Goal: Information Seeking & Learning: Learn about a topic

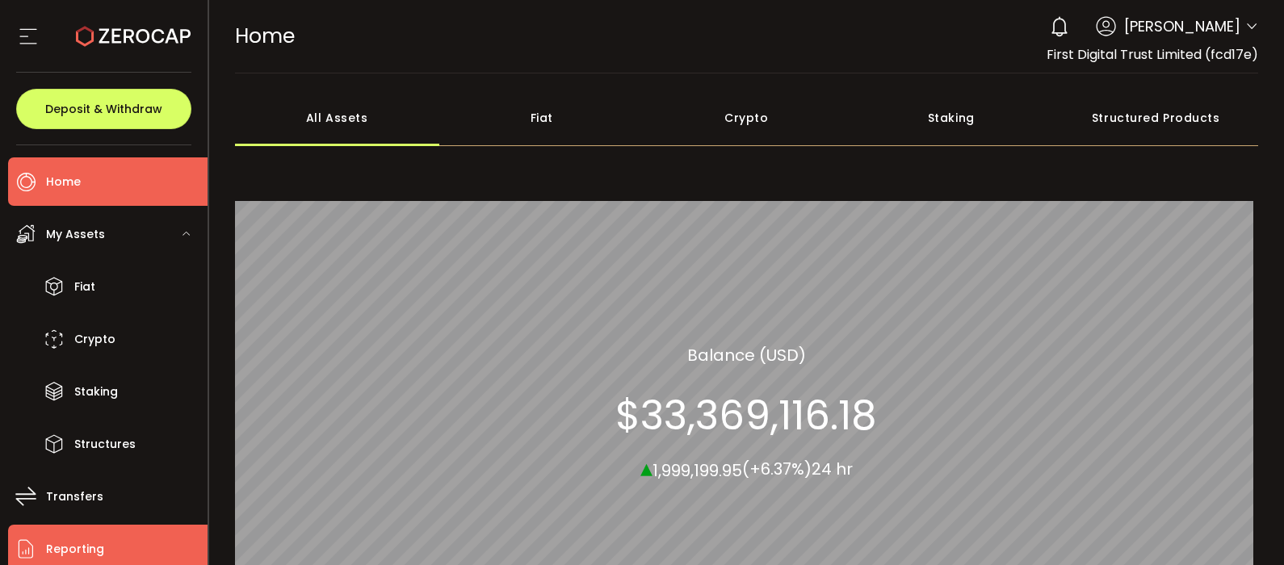
click at [132, 541] on li "Reporting" at bounding box center [107, 549] width 199 height 48
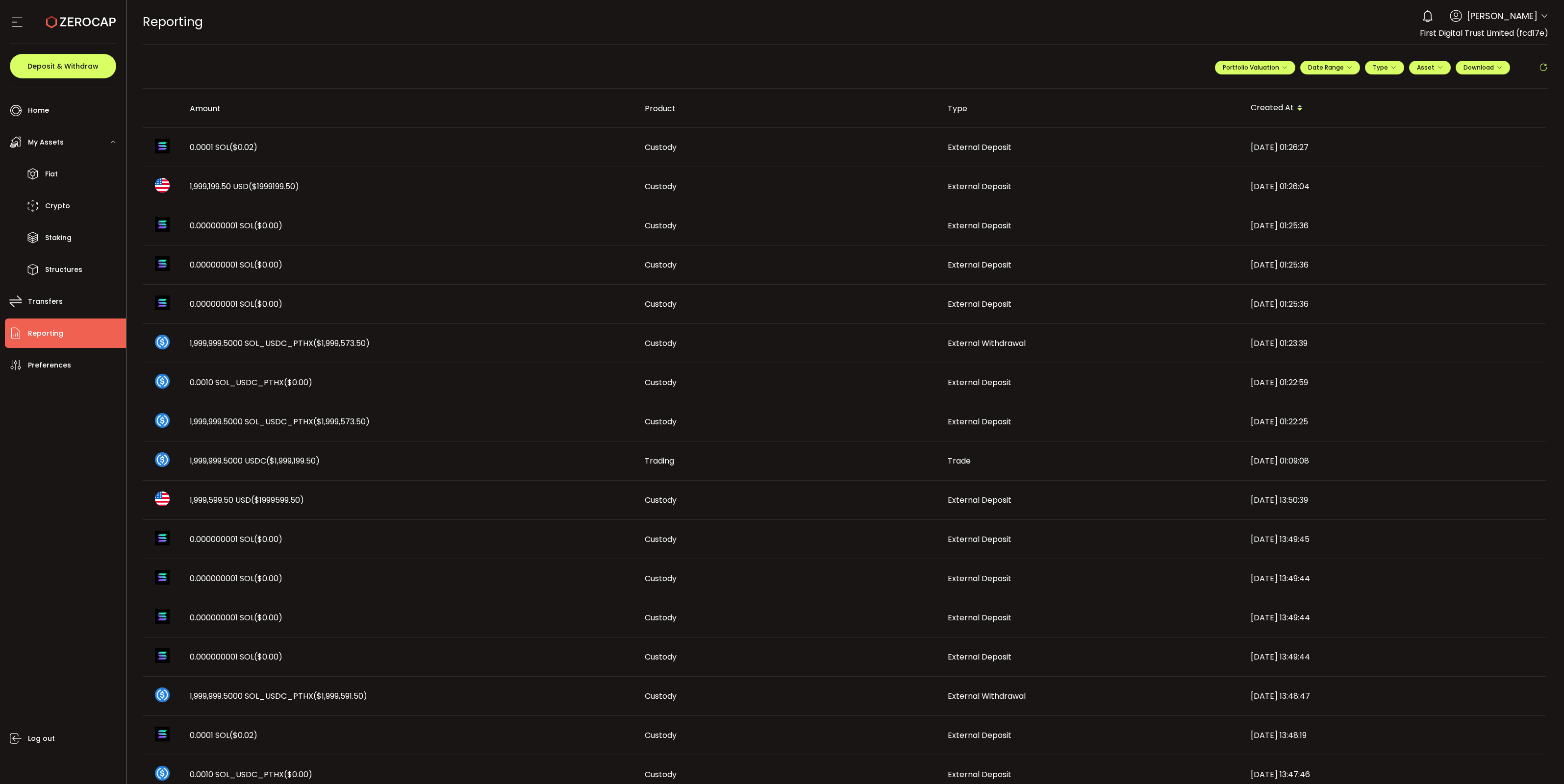
click at [779, 64] on icon at bounding box center [1543, 67] width 10 height 10
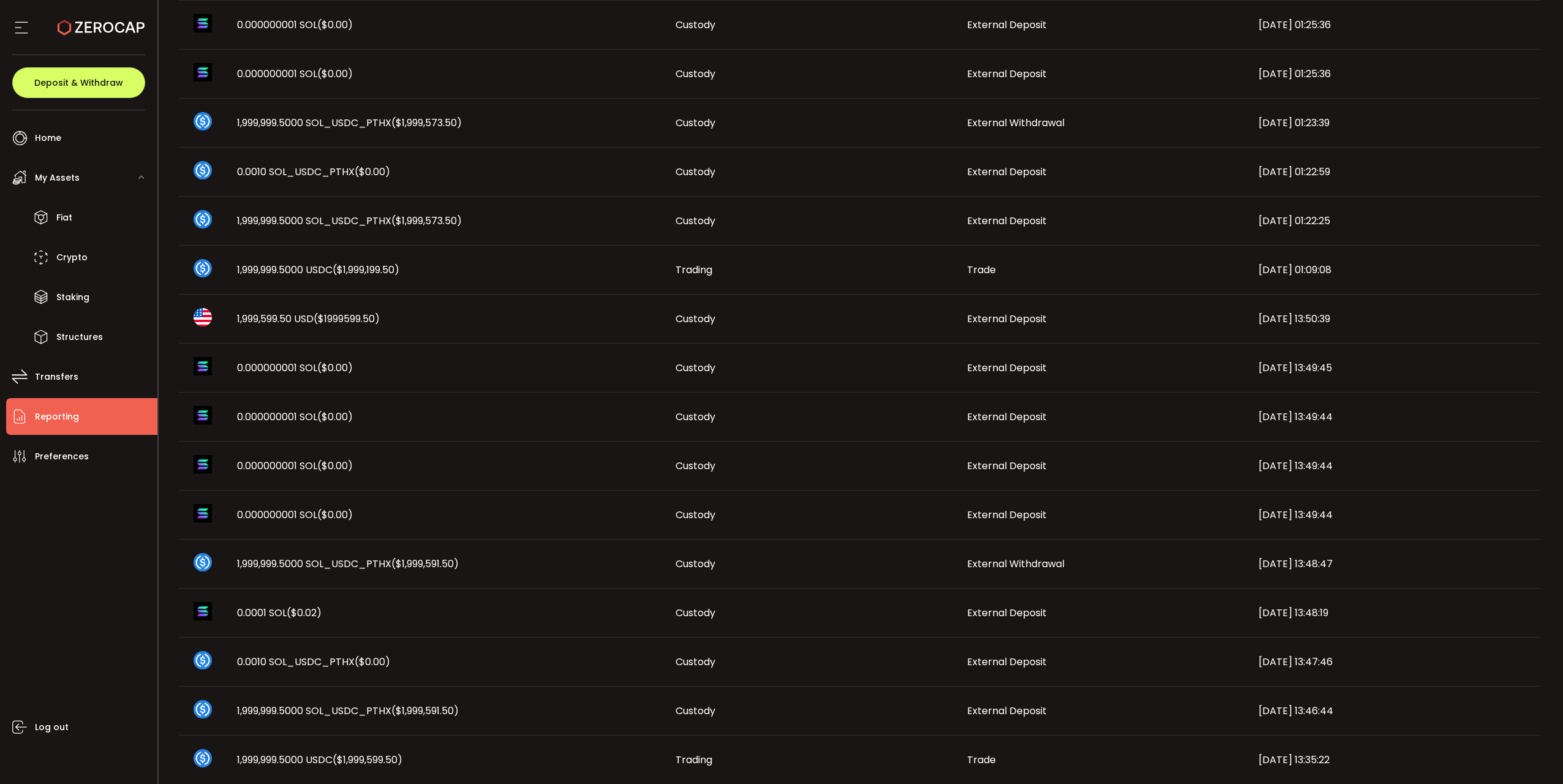
scroll to position [417, 0]
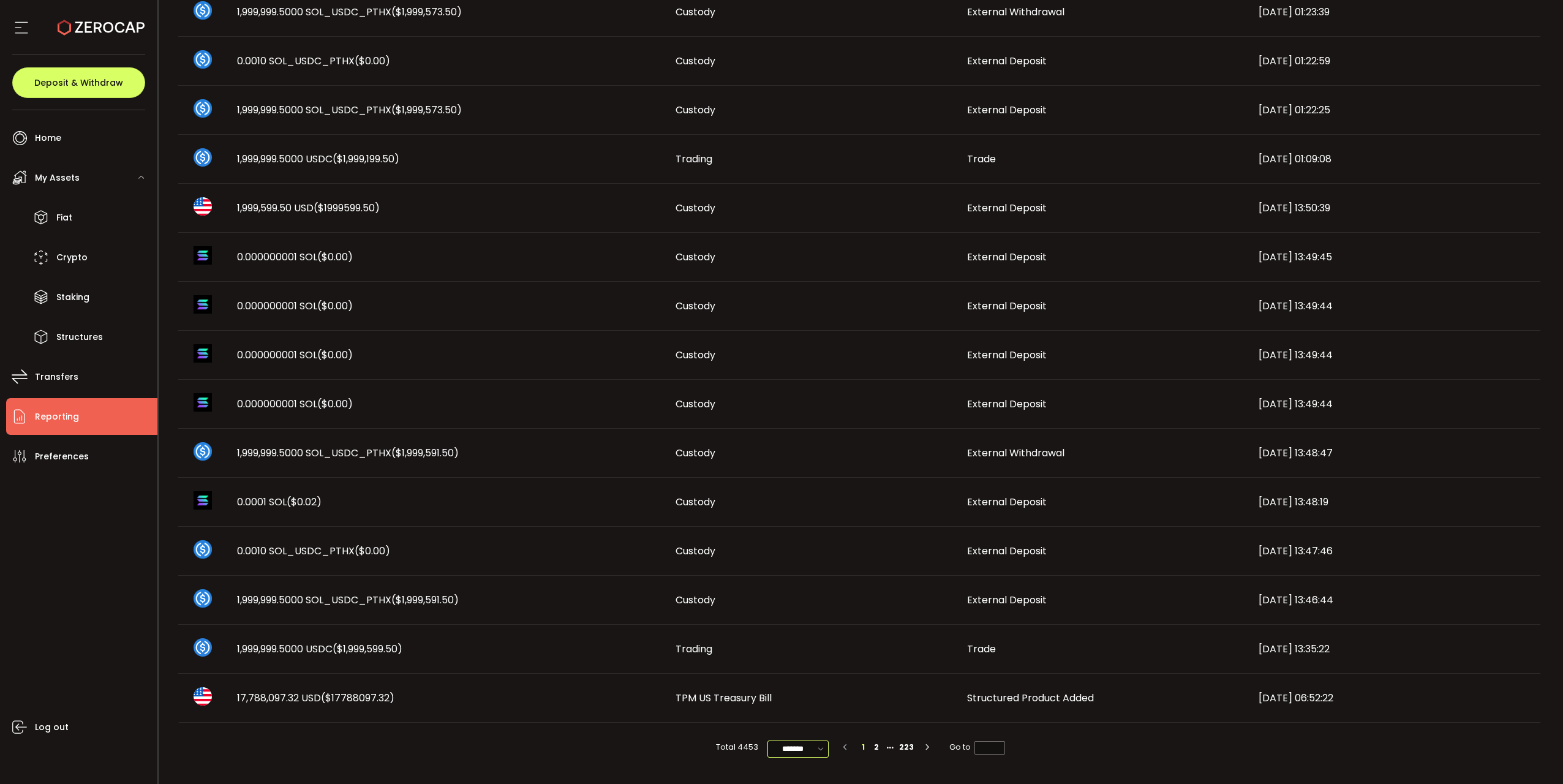
click at [800, 428] on input "*******" at bounding box center [798, 748] width 61 height 17
click at [801, 428] on span "100/page" at bounding box center [798, 719] width 39 height 12
type input "********"
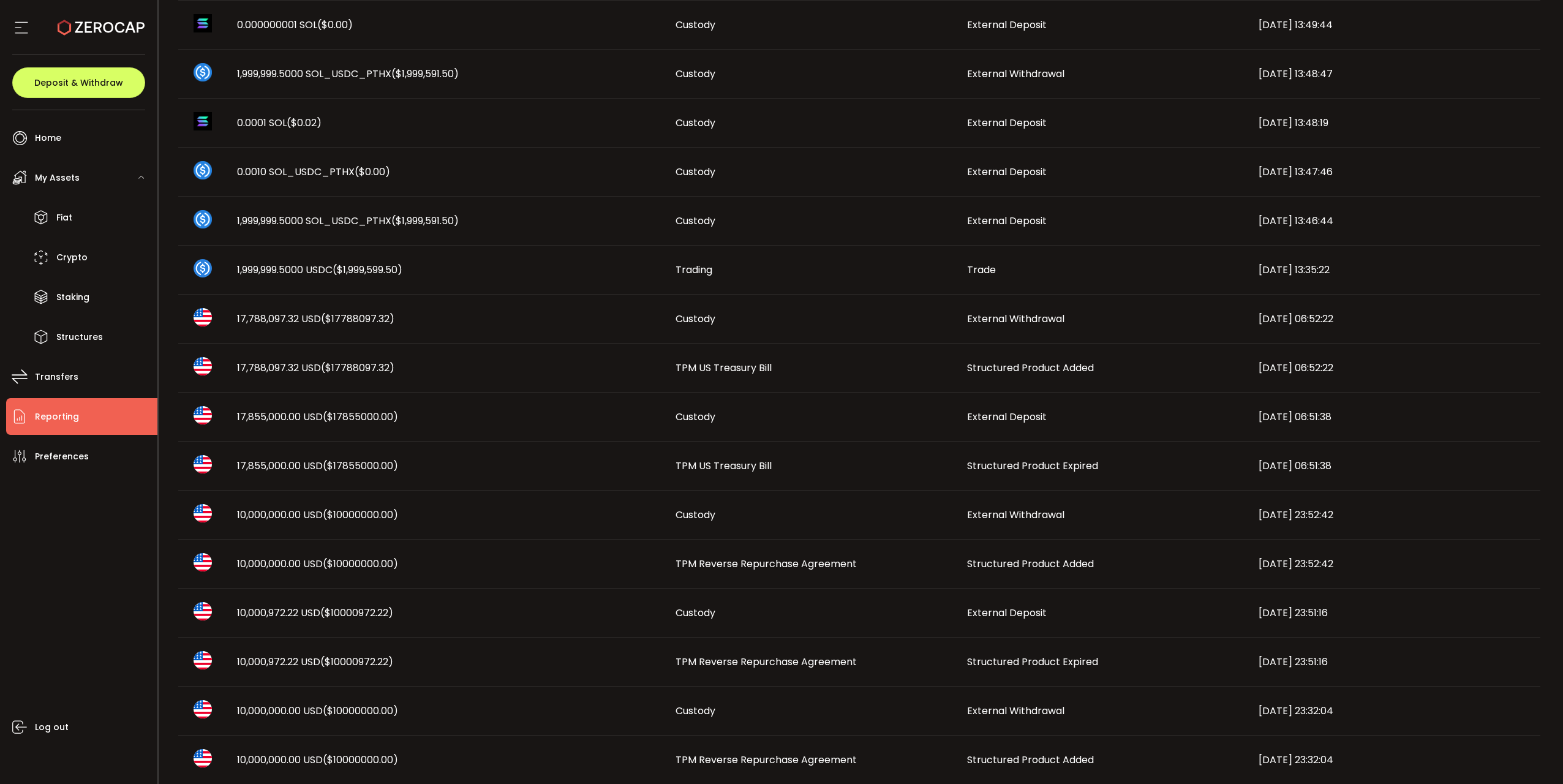
scroll to position [858, 0]
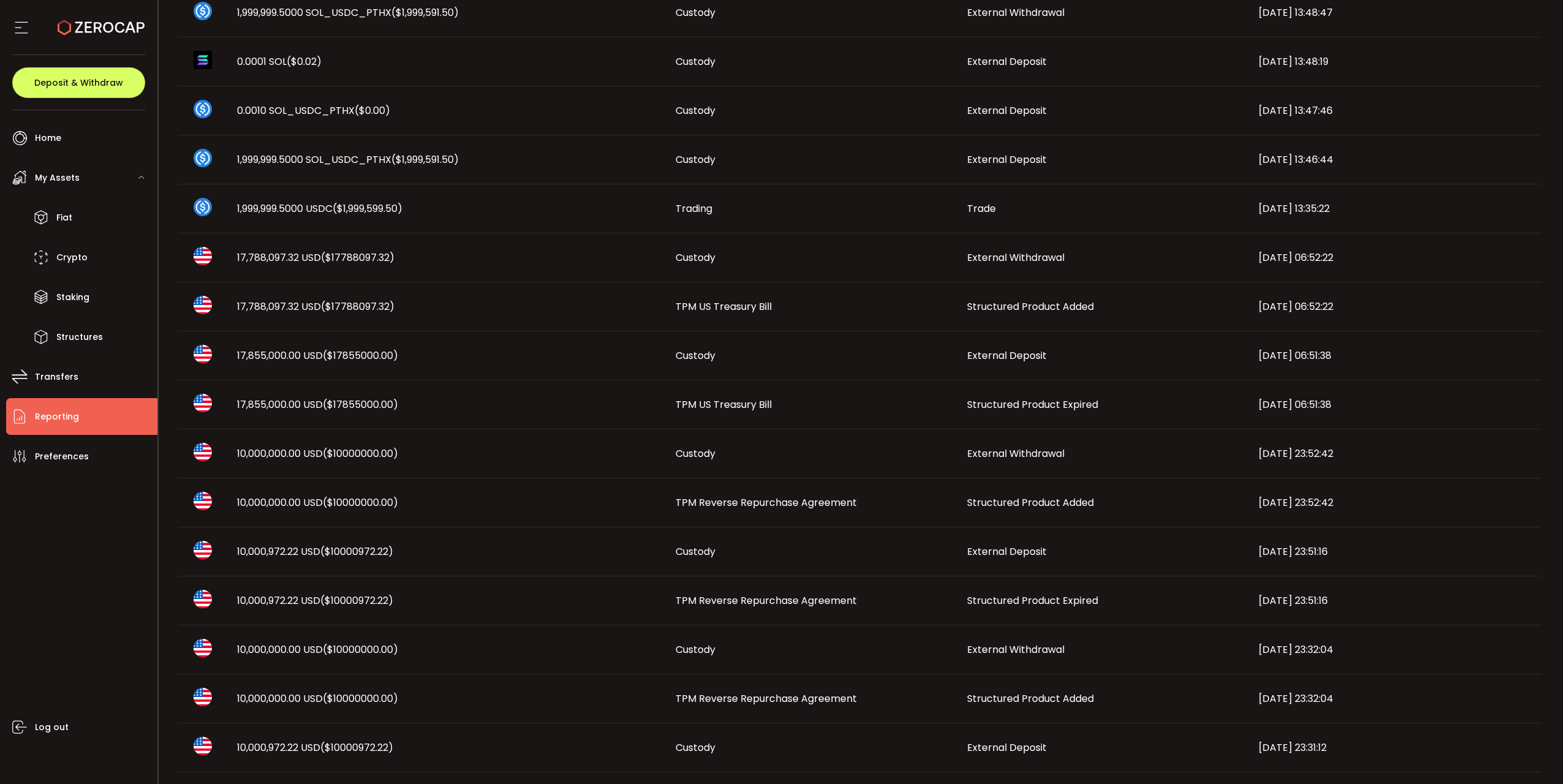
click at [904, 428] on div "TPM Reverse Repurchase Agreement" at bounding box center [811, 502] width 291 height 14
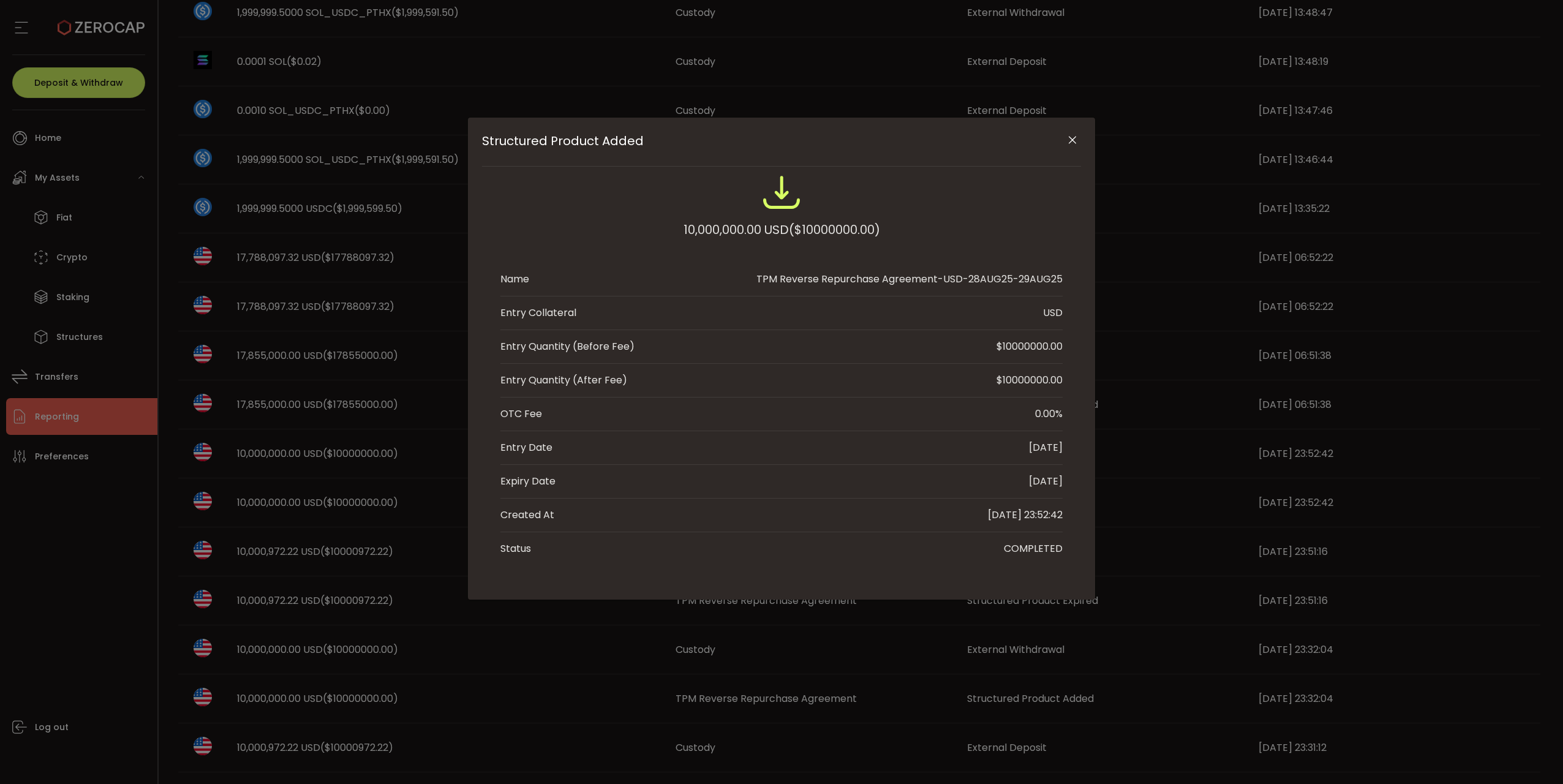
click at [973, 132] on button "Close" at bounding box center [1072, 140] width 21 height 21
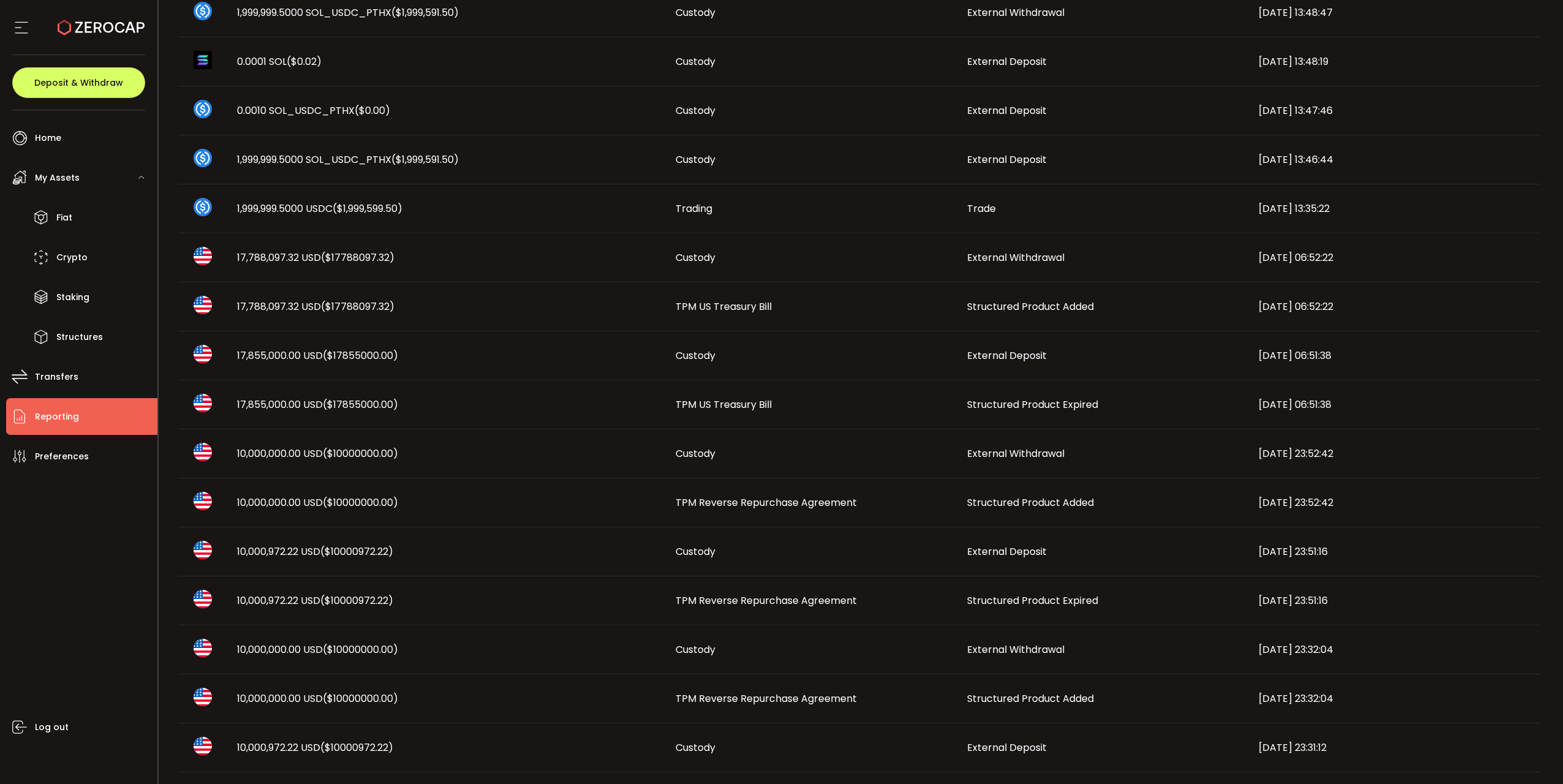
click at [808, 428] on div "Custody" at bounding box center [811, 551] width 291 height 14
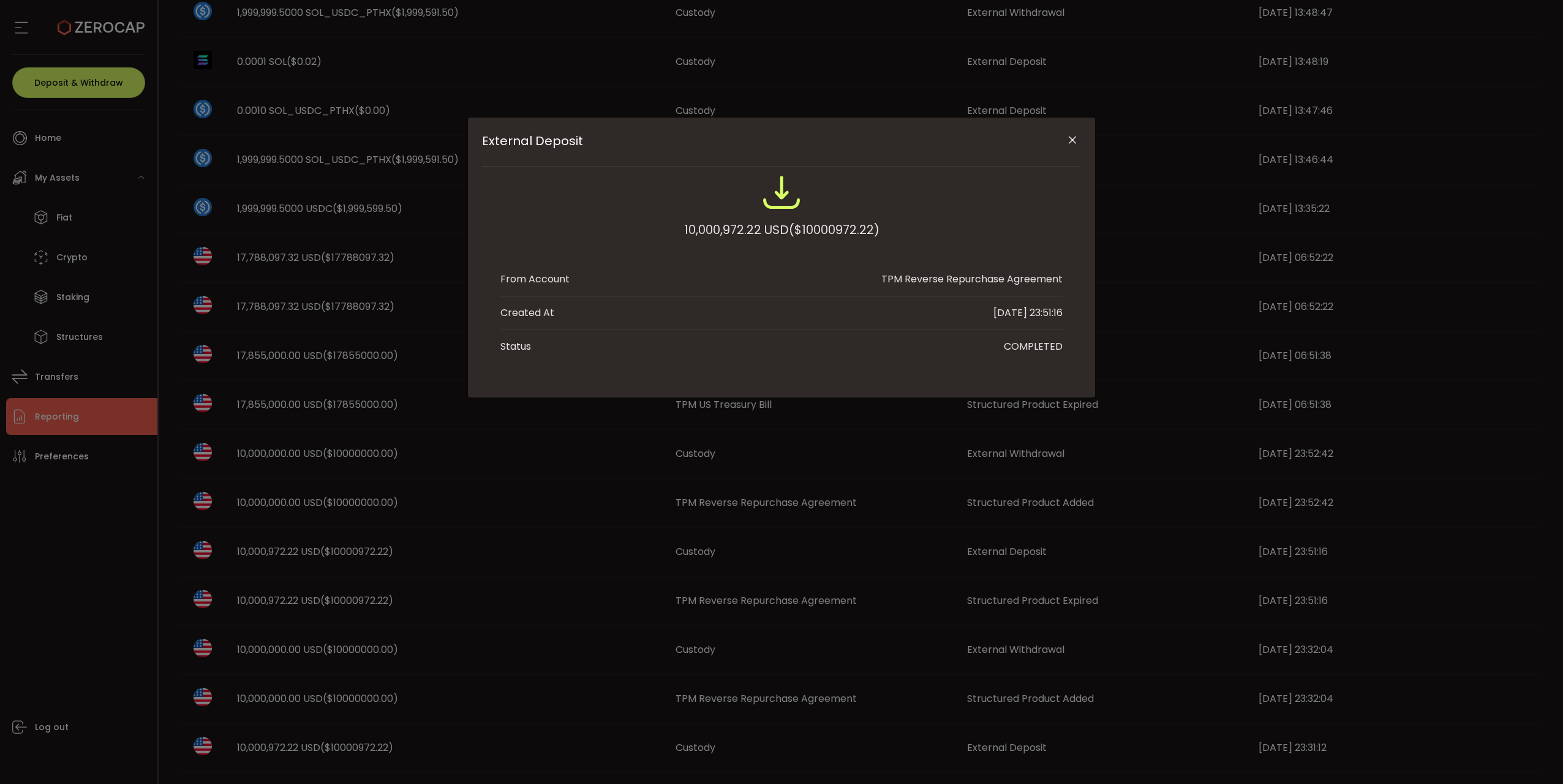
click at [973, 141] on icon "Close" at bounding box center [1072, 140] width 12 height 12
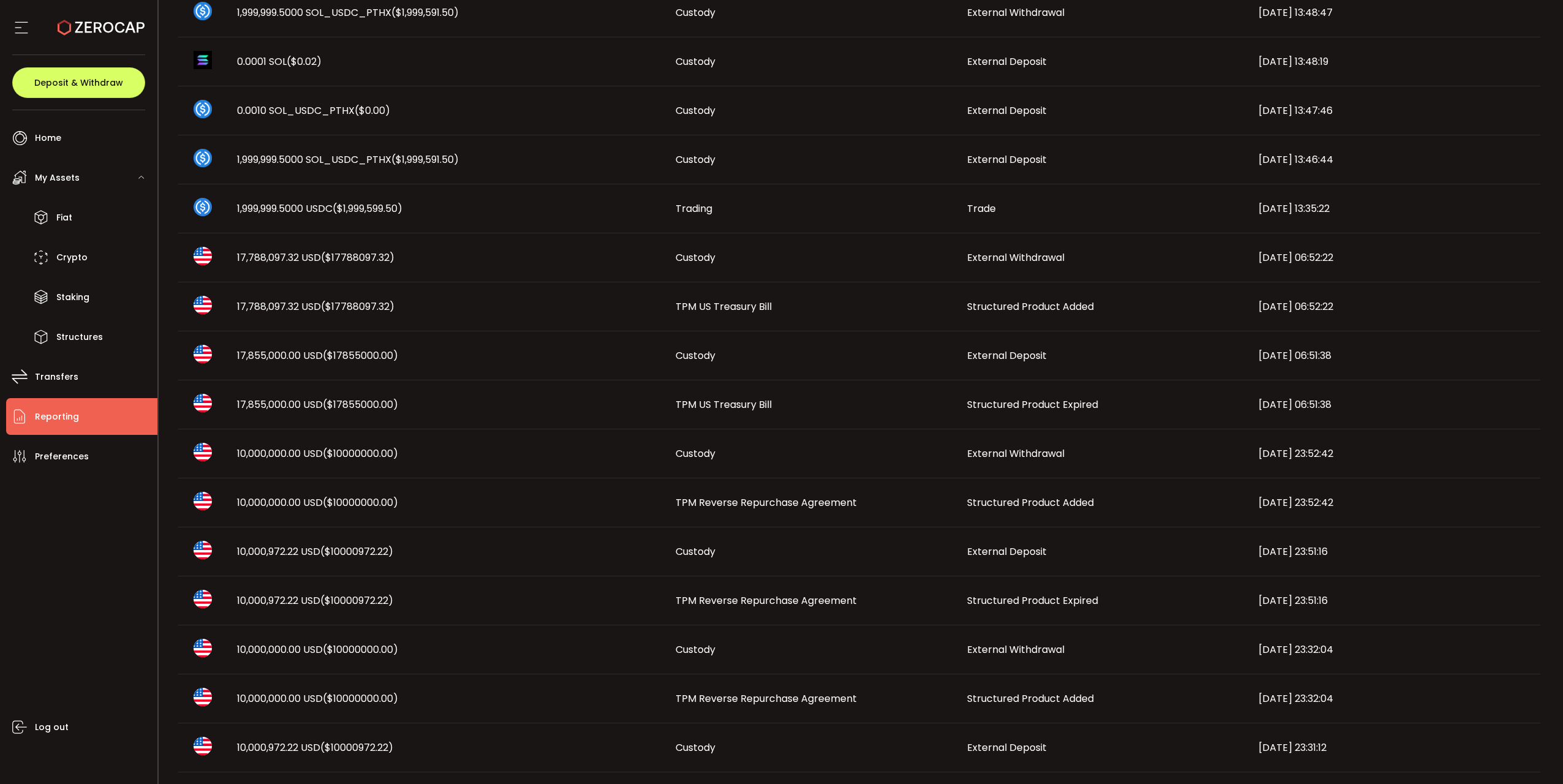
click at [714, 428] on span "TPM Reverse Repurchase Agreement" at bounding box center [766, 600] width 181 height 14
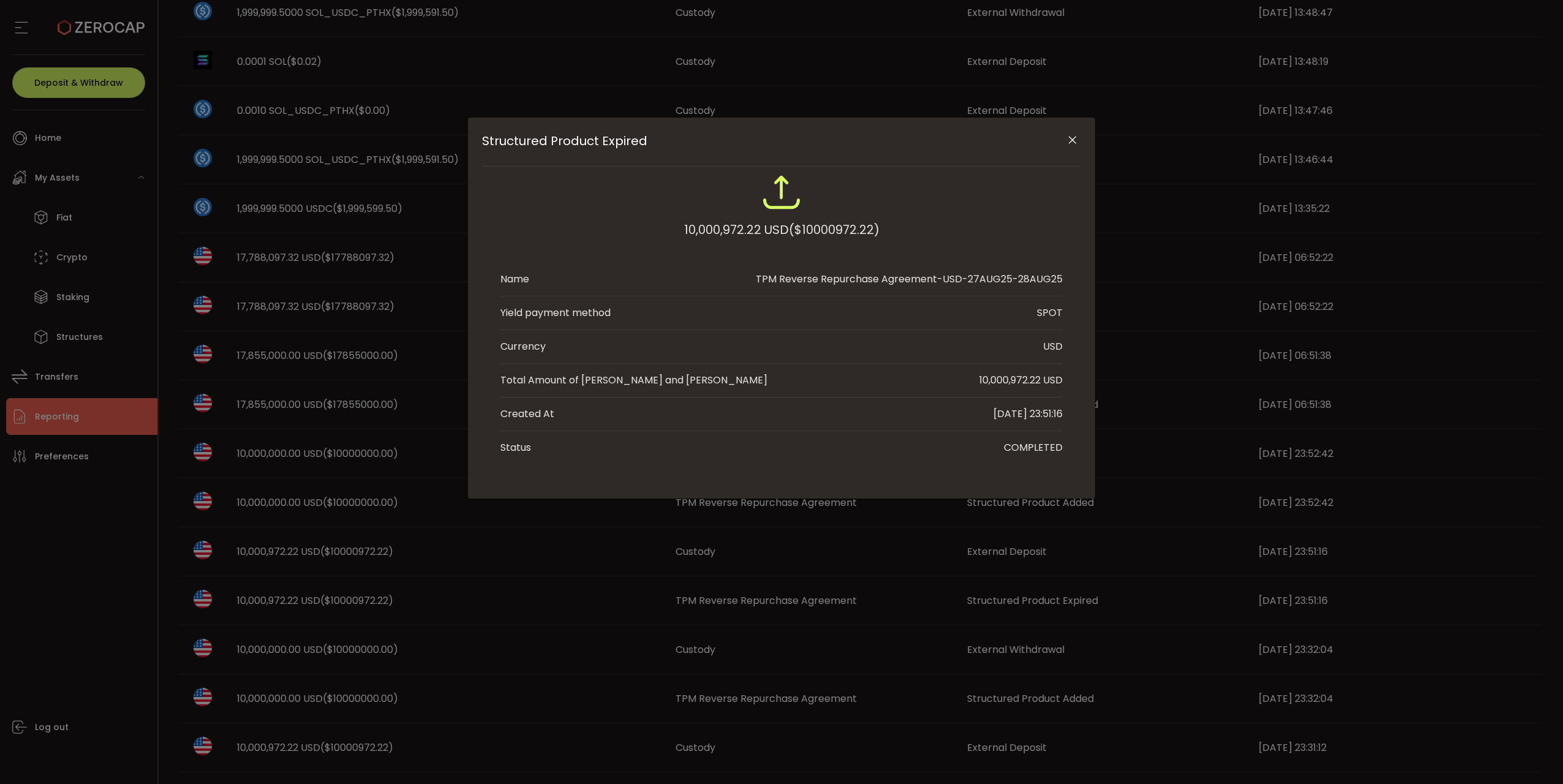
drag, startPoint x: 1069, startPoint y: 140, endPoint x: 1009, endPoint y: 158, distance: 62.6
click at [973, 165] on div "Structured Product Expired" at bounding box center [782, 142] width 599 height 49
click at [973, 140] on button "Close" at bounding box center [1072, 140] width 21 height 21
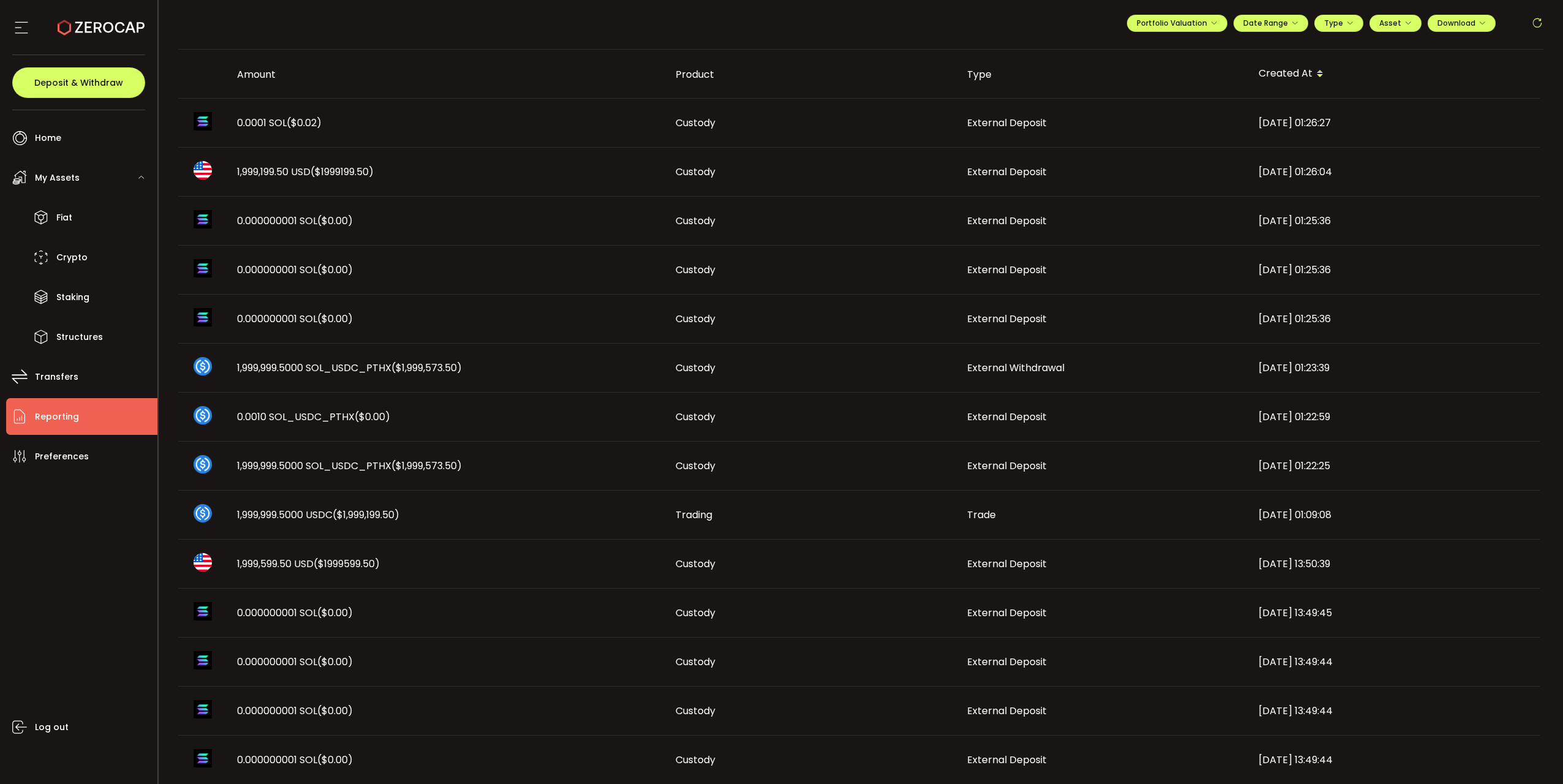
scroll to position [0, 0]
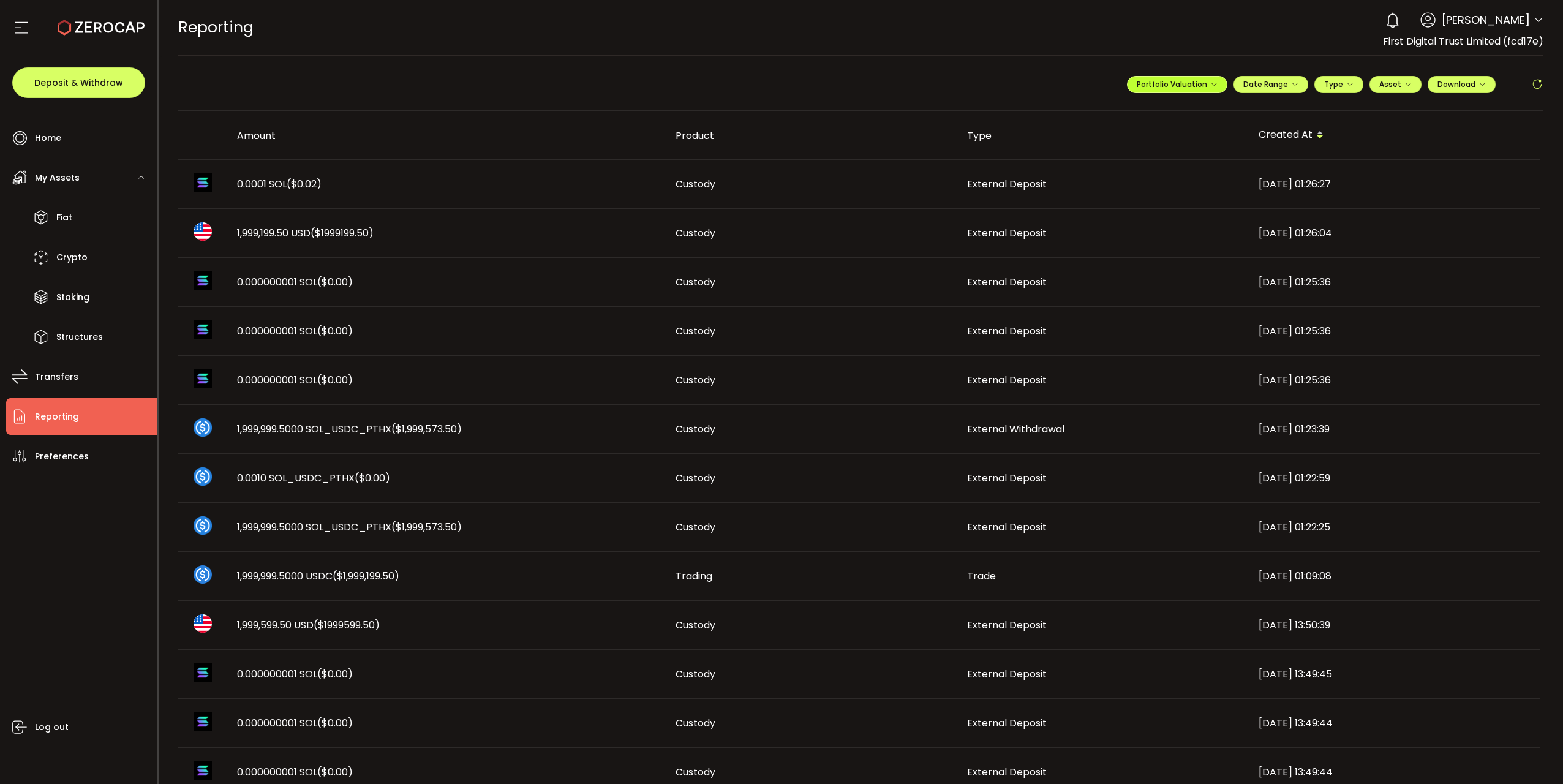
click at [973, 84] on span "Portfolio Valuation" at bounding box center [1177, 84] width 81 height 11
click at [973, 80] on button "Type" at bounding box center [1339, 84] width 49 height 17
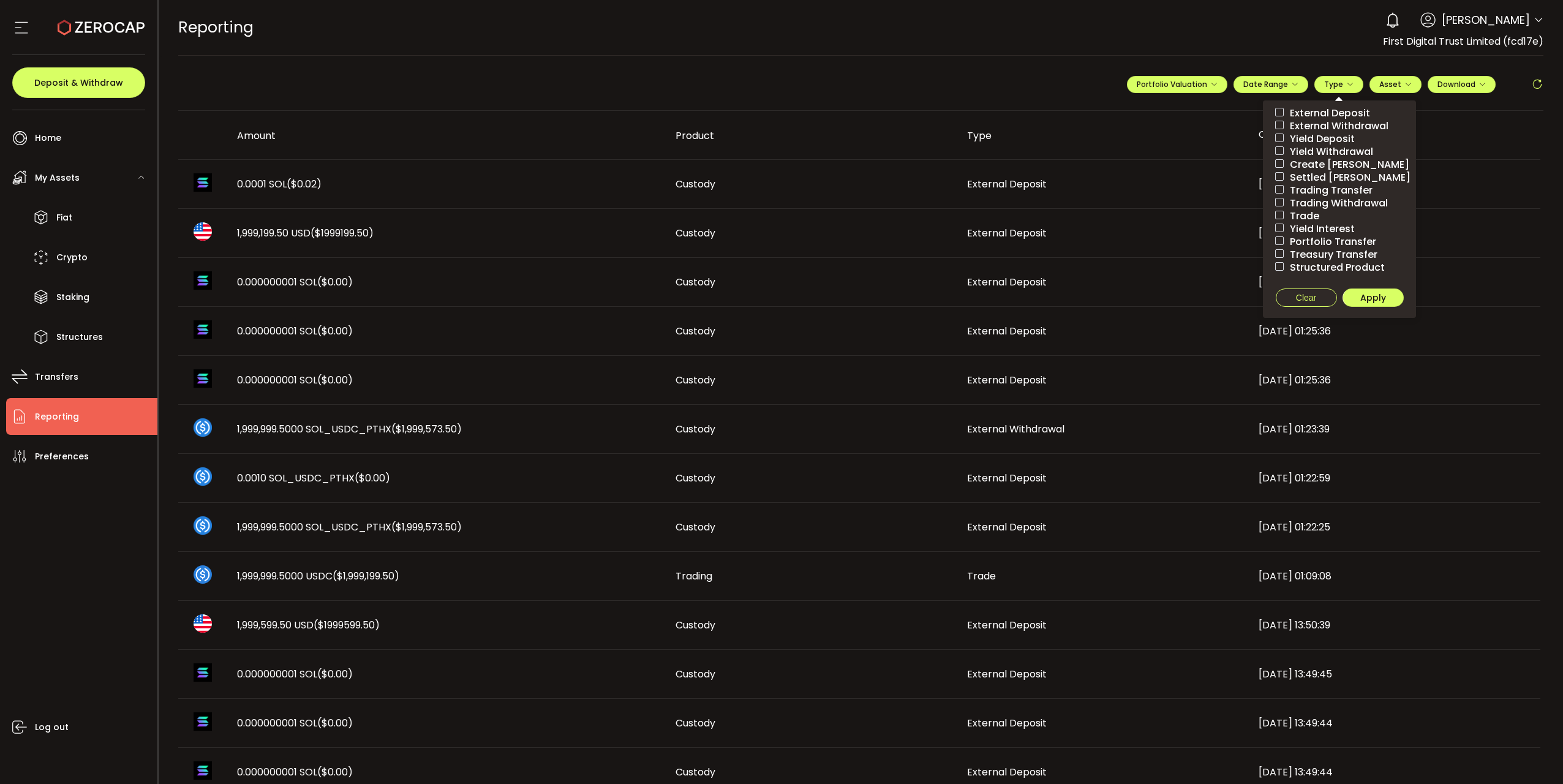
click at [973, 113] on span "External Deposit" at bounding box center [1327, 112] width 86 height 11
click at [973, 267] on span "Structured Product" at bounding box center [1334, 267] width 101 height 11
click at [973, 294] on span "Apply" at bounding box center [1373, 297] width 26 height 12
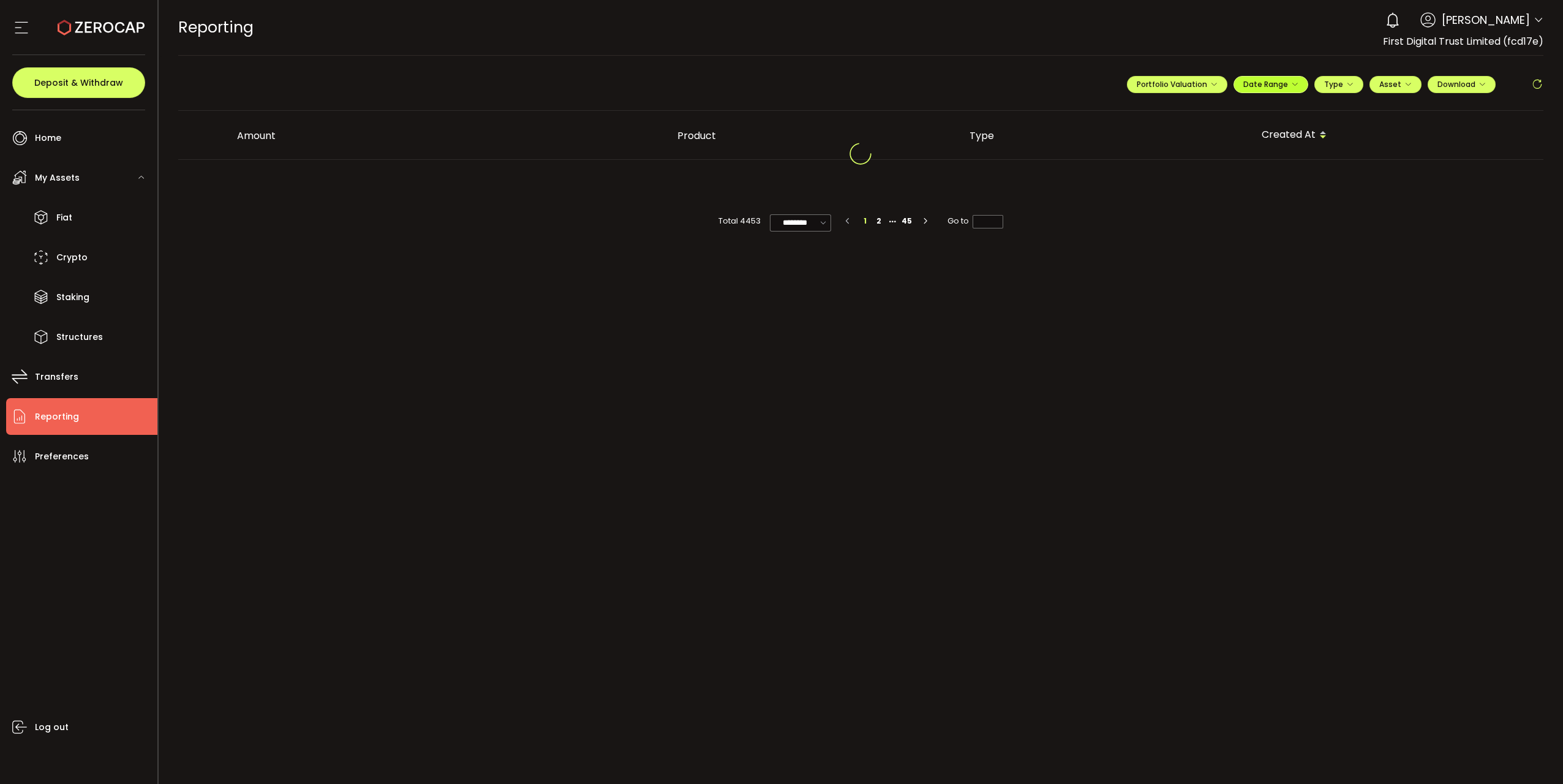
click at [973, 91] on button "Date Range" at bounding box center [1270, 84] width 75 height 17
click at [973, 107] on input at bounding box center [1237, 109] width 78 height 12
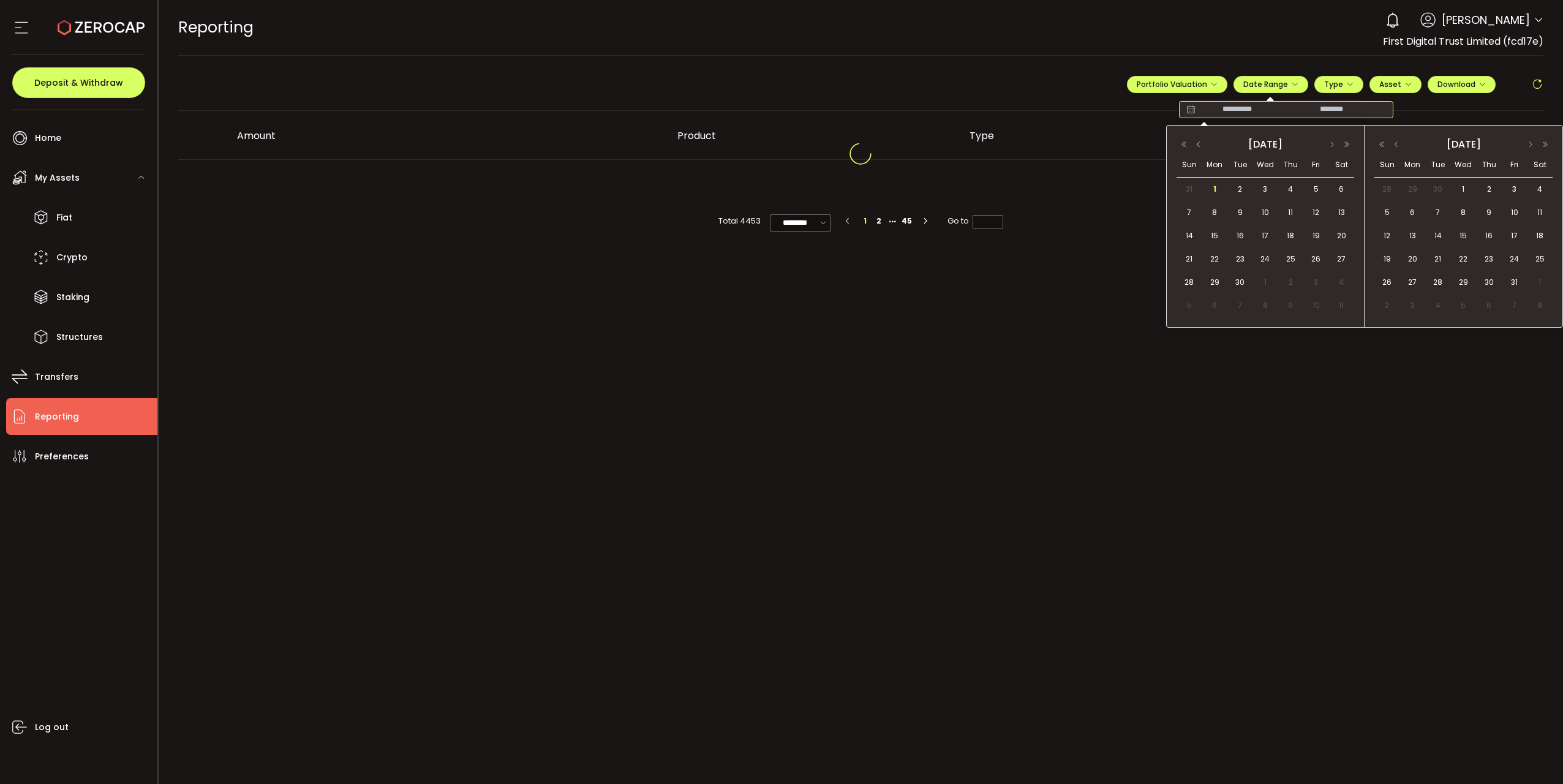
click at [973, 144] on button "button" at bounding box center [1198, 144] width 14 height 8
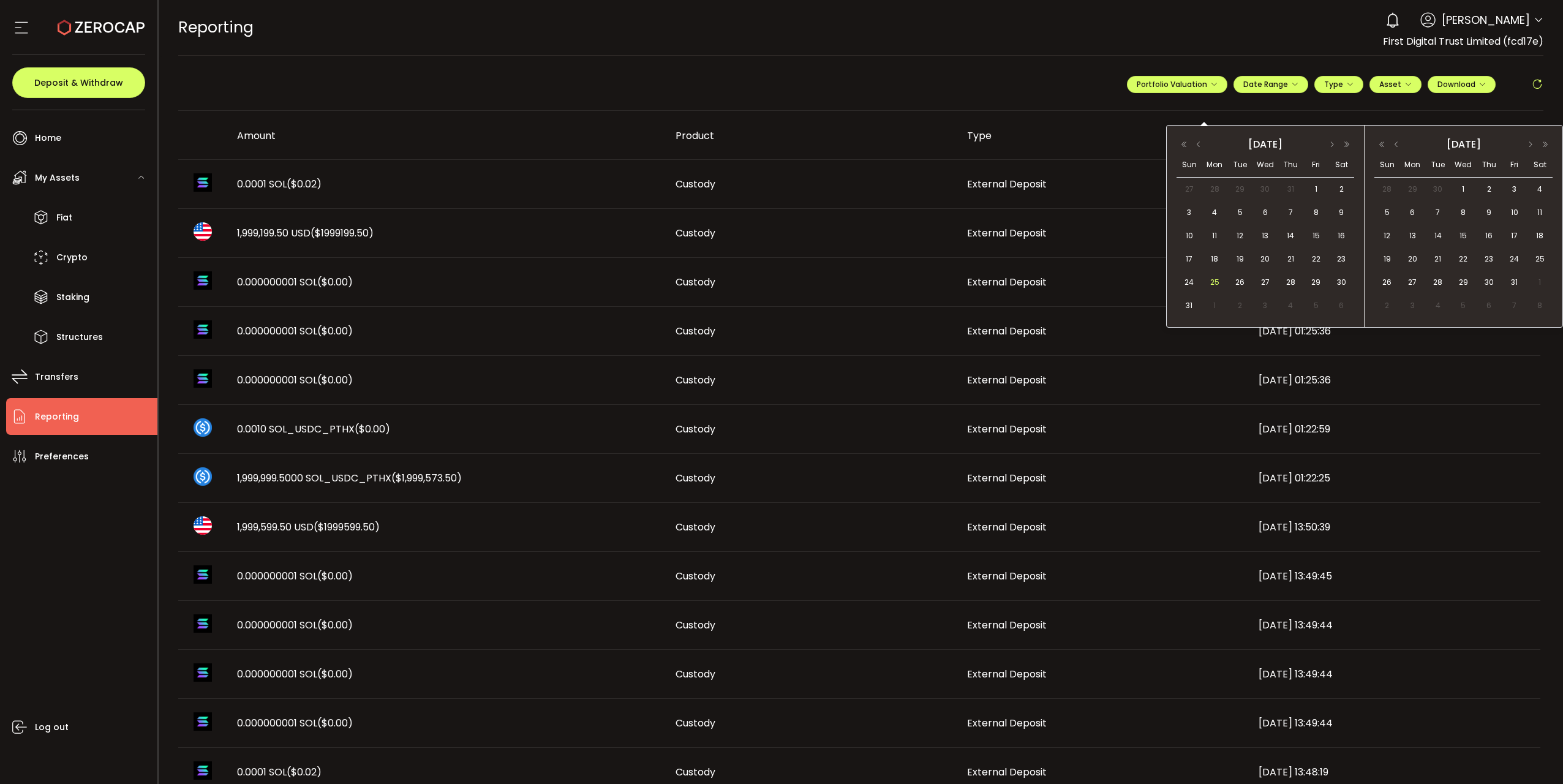
click at [973, 285] on span "25" at bounding box center [1214, 282] width 14 height 14
click at [973, 279] on span "30" at bounding box center [1341, 282] width 14 height 14
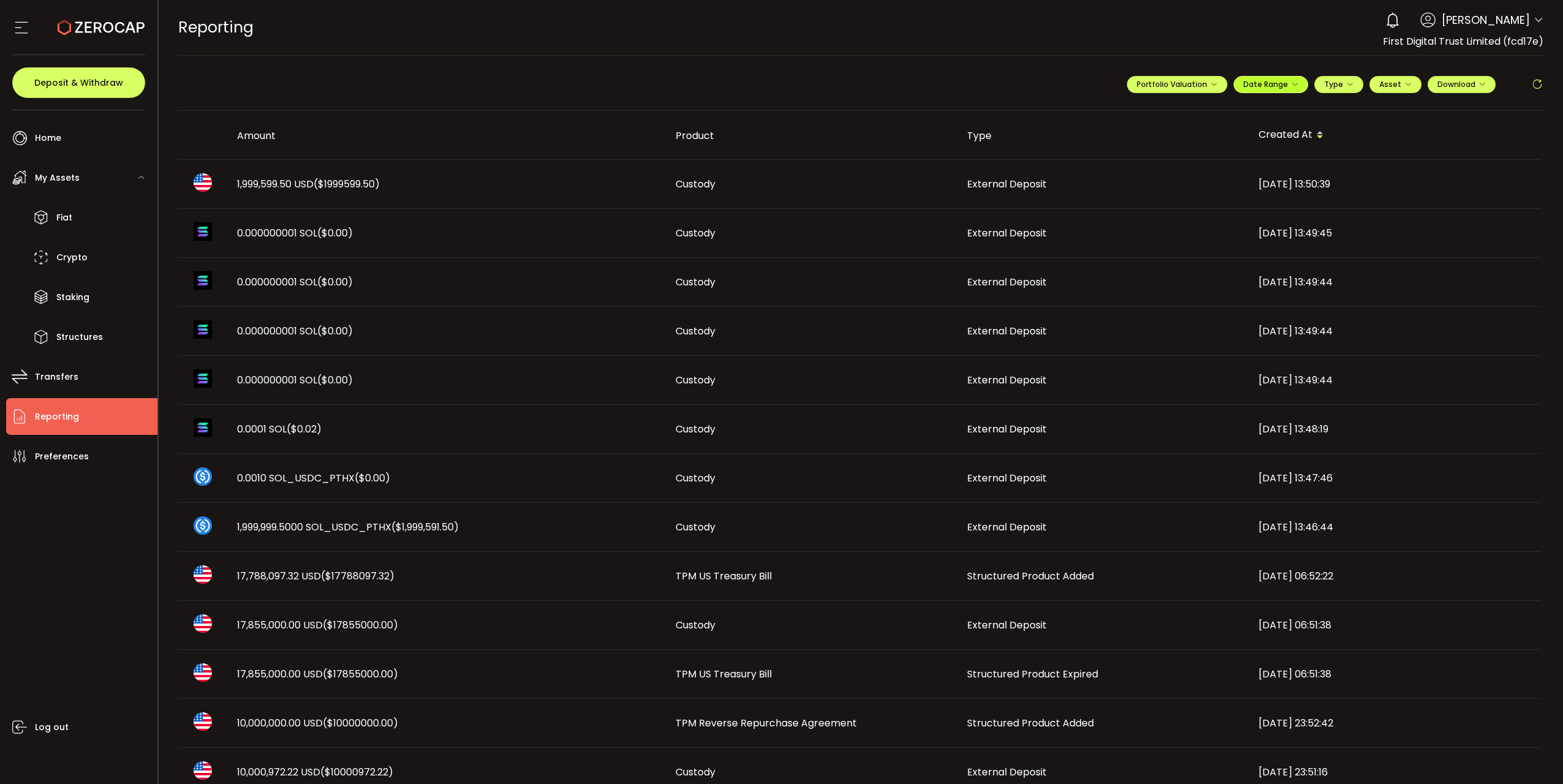
click at [973, 93] on div "**********" at bounding box center [1335, 89] width 416 height 36
click at [973, 89] on span "Date Range" at bounding box center [1270, 84] width 55 height 11
click at [973, 108] on input "**********" at bounding box center [1237, 109] width 78 height 12
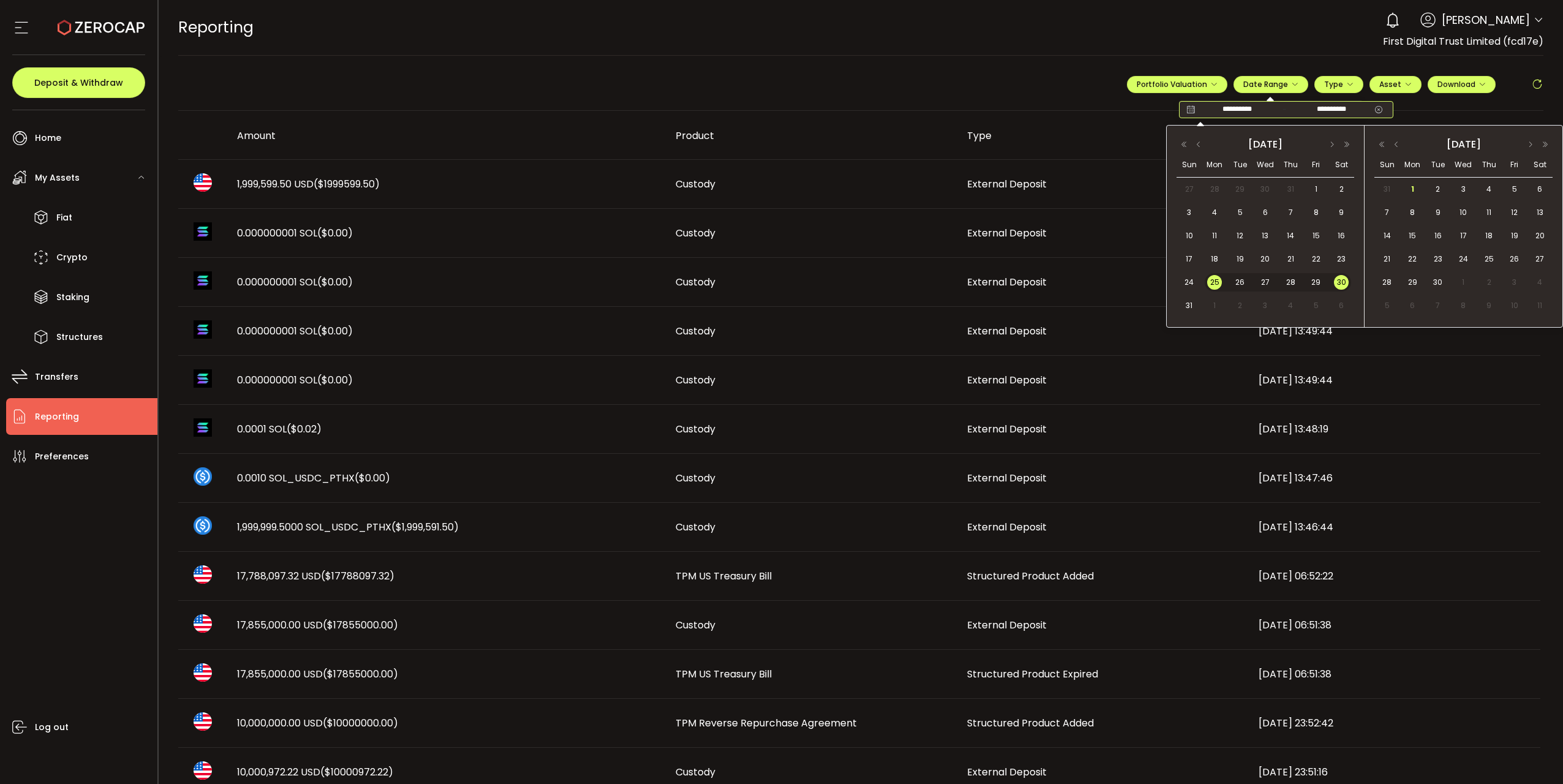
click at [973, 108] on input "**********" at bounding box center [1237, 109] width 78 height 12
click at [973, 105] on div "**********" at bounding box center [861, 89] width 1366 height 43
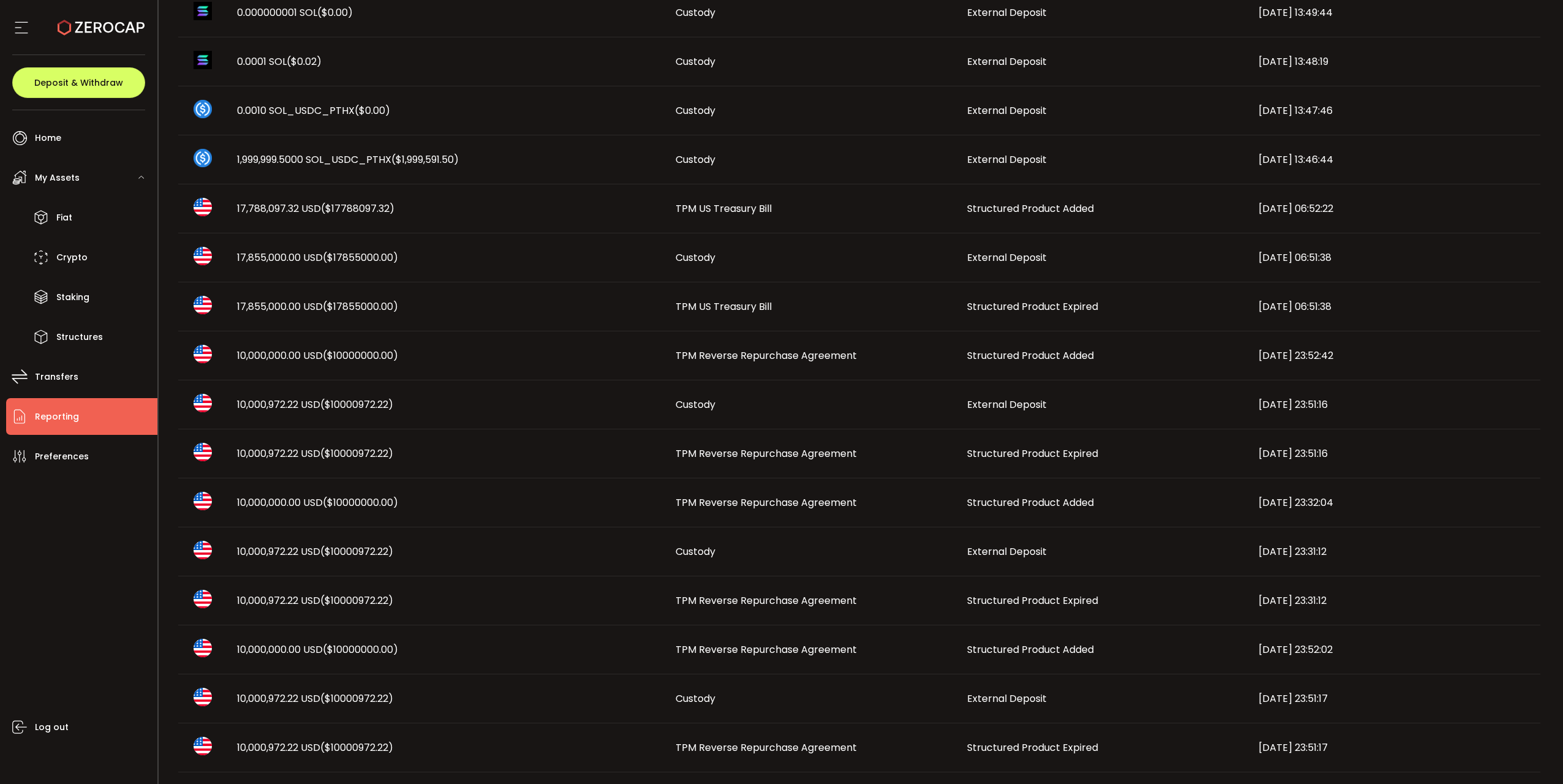
scroll to position [673, 0]
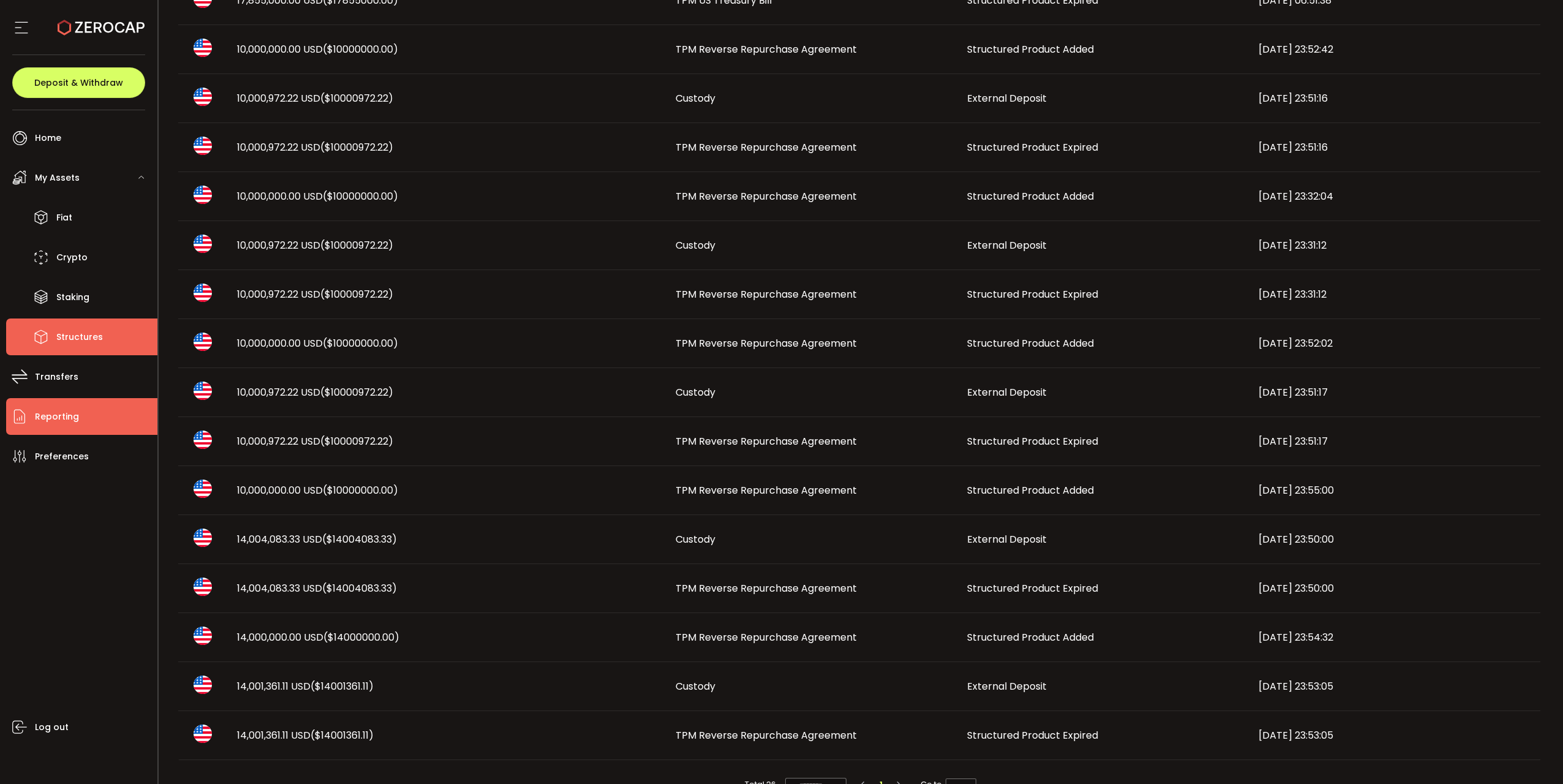
click at [90, 330] on span "Structures" at bounding box center [79, 337] width 46 height 17
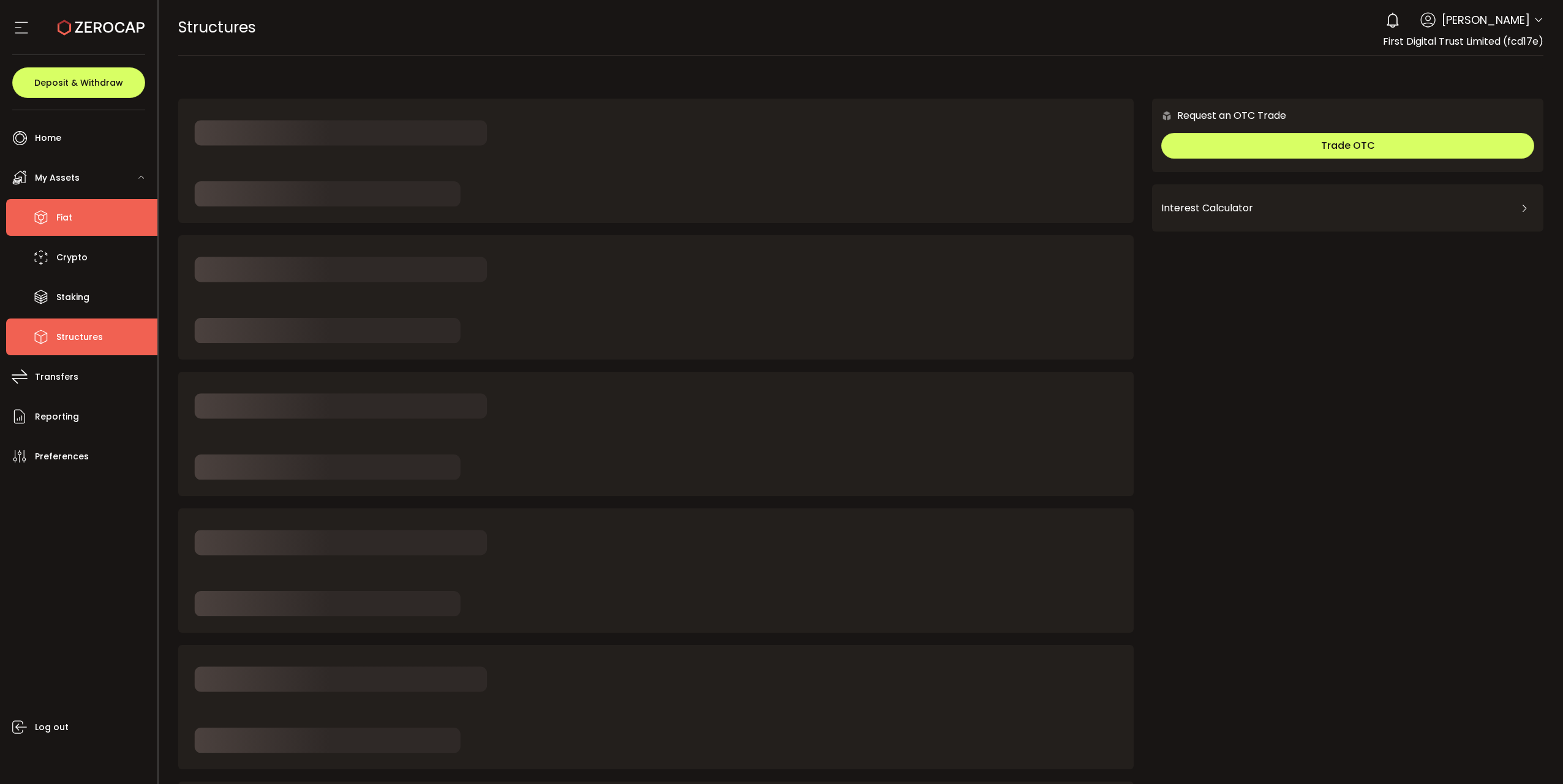
click at [83, 216] on li "Fiat" at bounding box center [81, 217] width 151 height 36
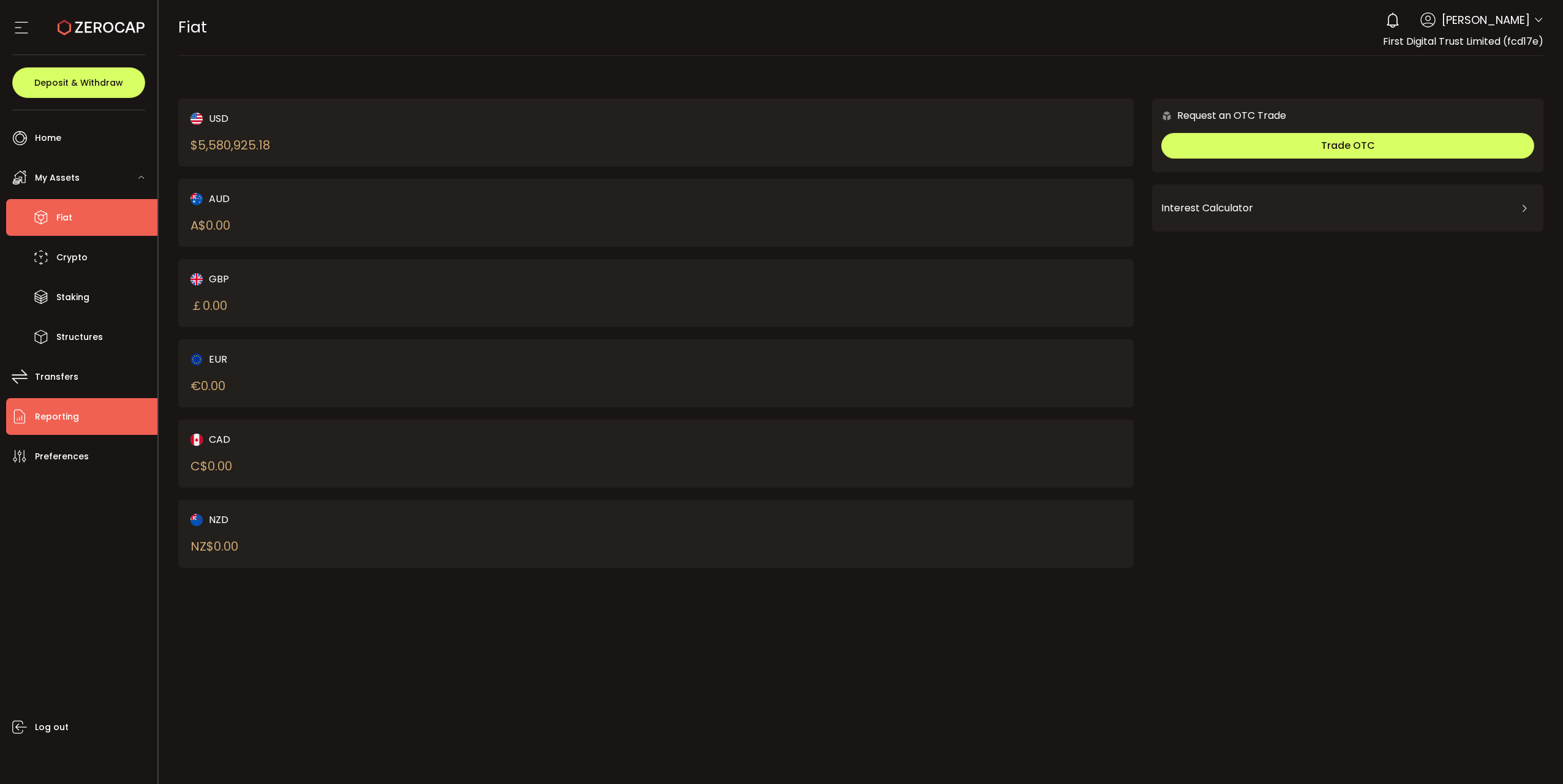
click at [93, 428] on li "Reporting" at bounding box center [81, 416] width 151 height 36
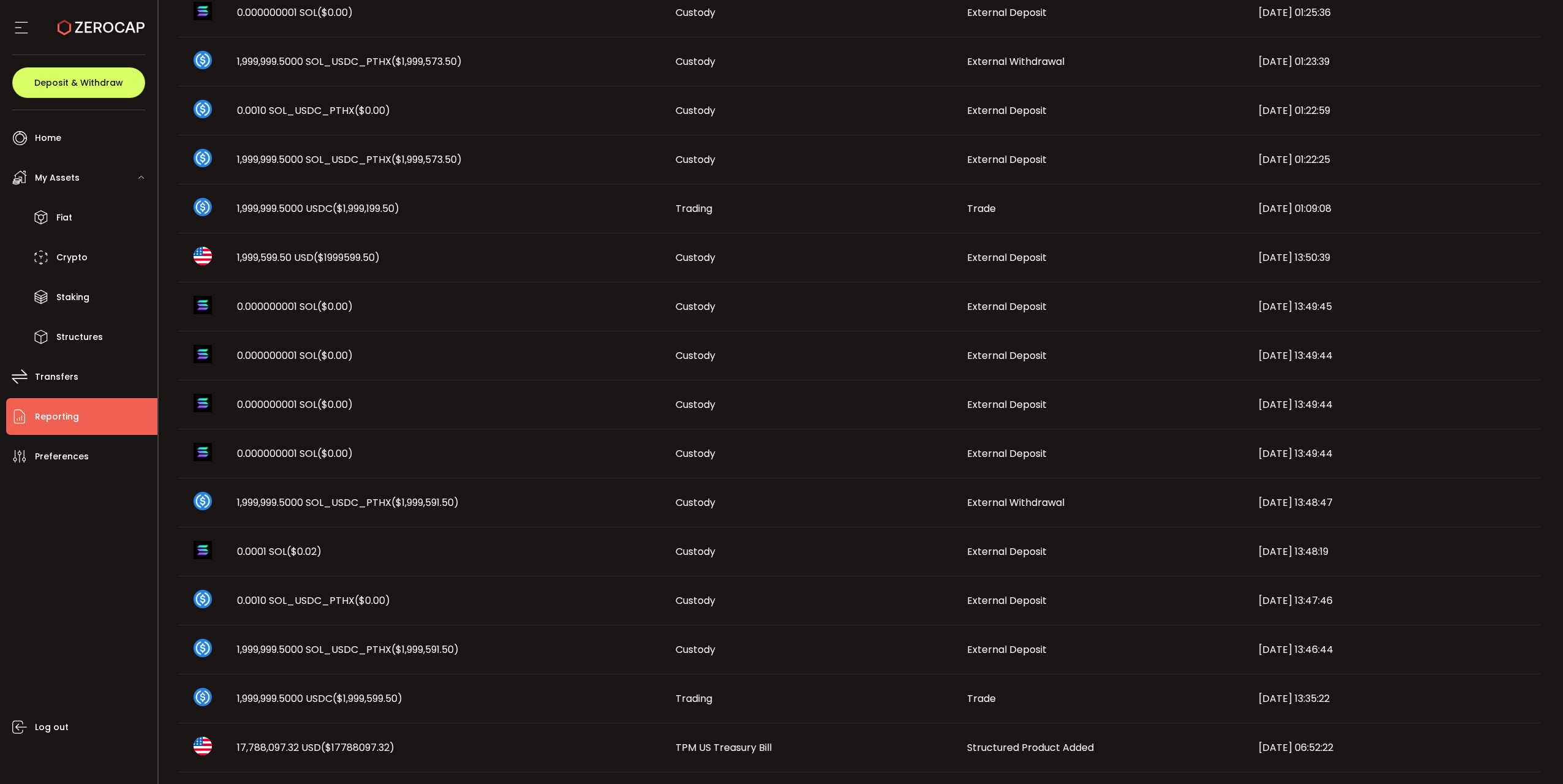
scroll to position [417, 0]
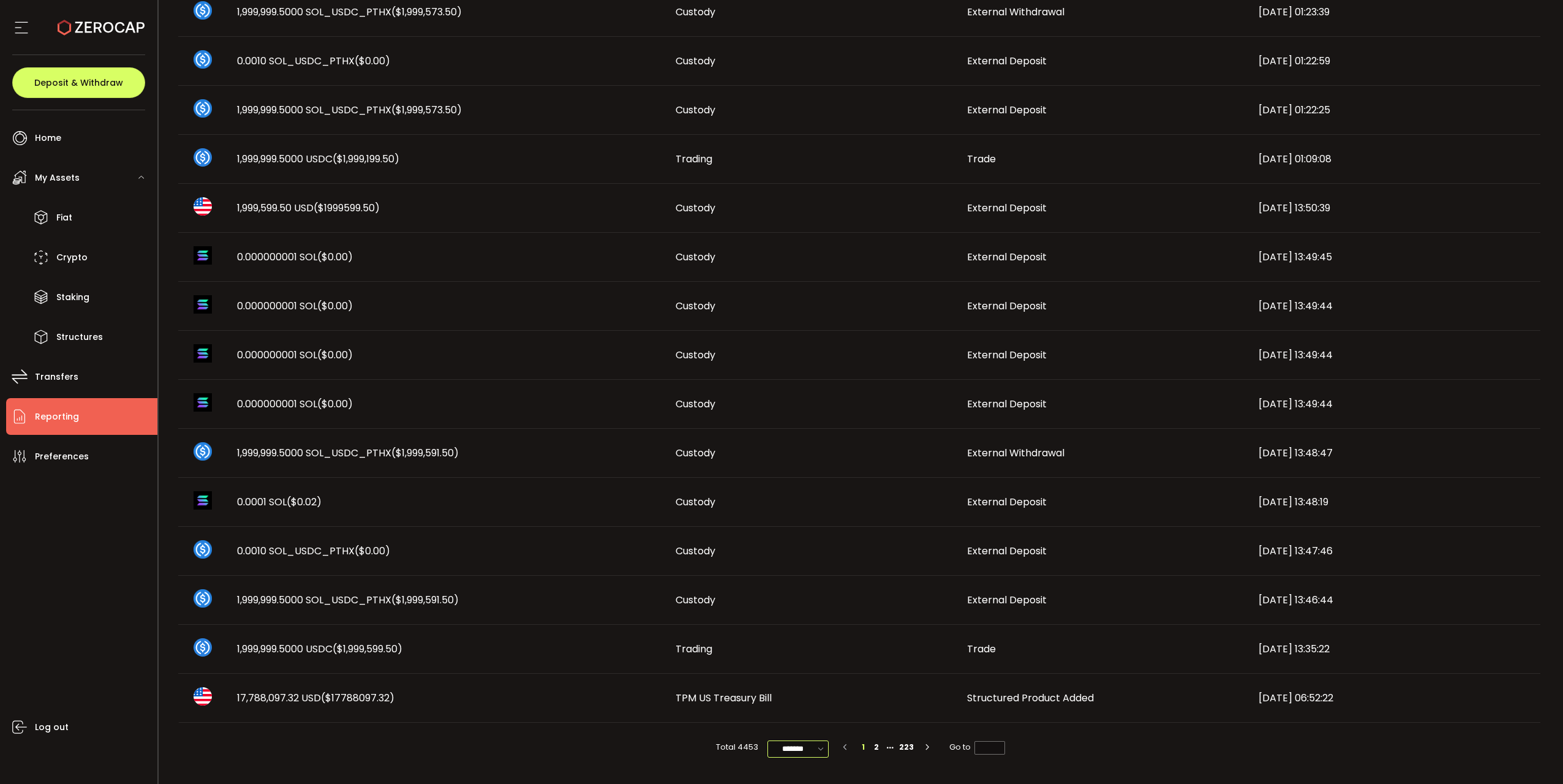
click at [807, 428] on input "*******" at bounding box center [798, 748] width 61 height 17
click at [808, 428] on span "100/page" at bounding box center [798, 719] width 39 height 12
type input "********"
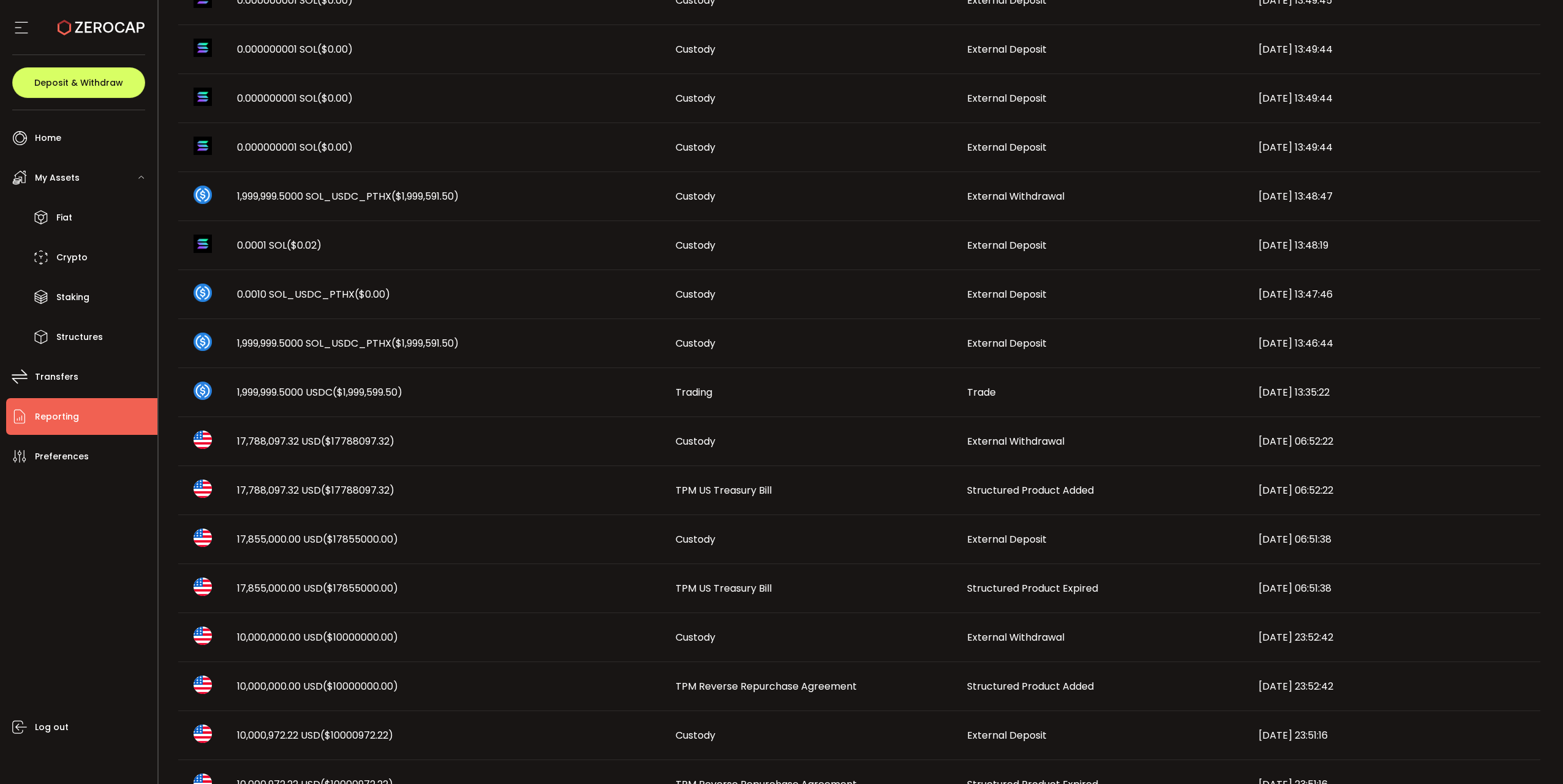
scroll to position [858, 0]
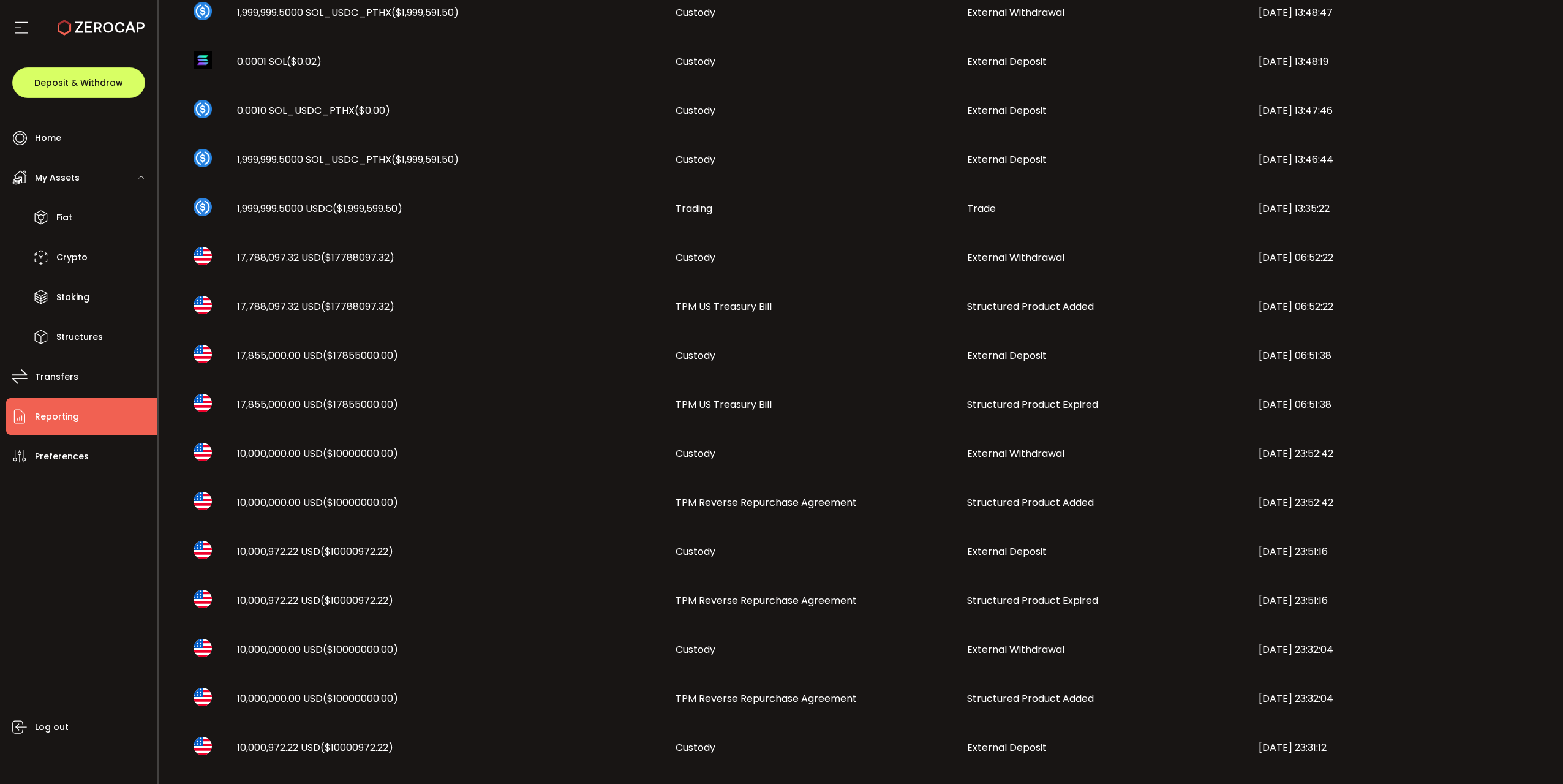
click at [916, 428] on td "Custody" at bounding box center [811, 453] width 291 height 49
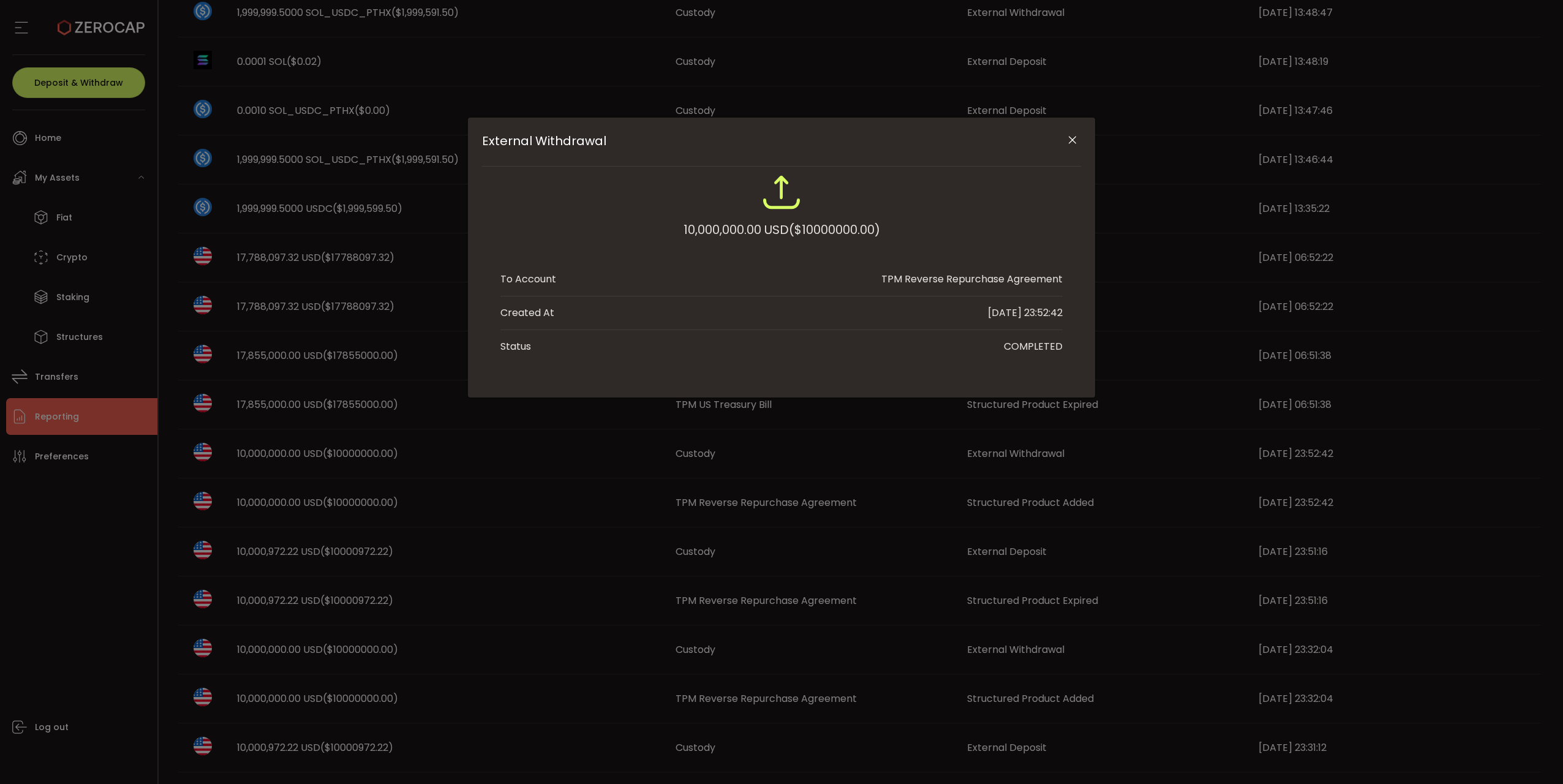
drag, startPoint x: 916, startPoint y: 467, endPoint x: 784, endPoint y: 510, distance: 138.8
click at [785, 428] on div "External Withdrawal 10,000,000.00 USD ($10000000.00) To Account TPM Reverse Rep…" at bounding box center [781, 392] width 1563 height 784
click at [784, 428] on div "External Withdrawal 10,000,000.00 USD ($10000000.00) To Account TPM Reverse Rep…" at bounding box center [781, 392] width 1563 height 784
click at [973, 140] on icon "Close" at bounding box center [1072, 140] width 12 height 12
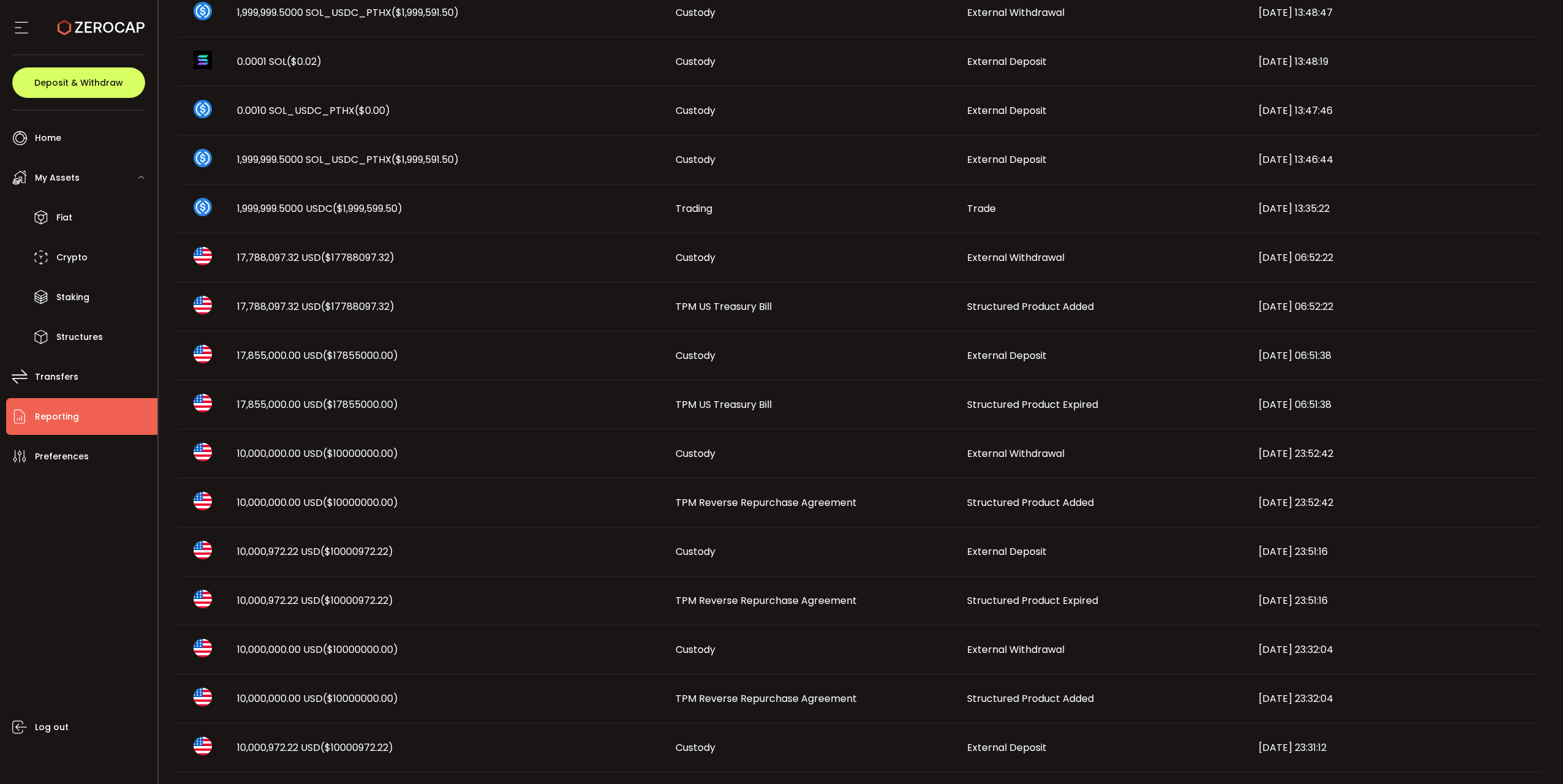
click at [797, 428] on td "Custody" at bounding box center [811, 551] width 291 height 49
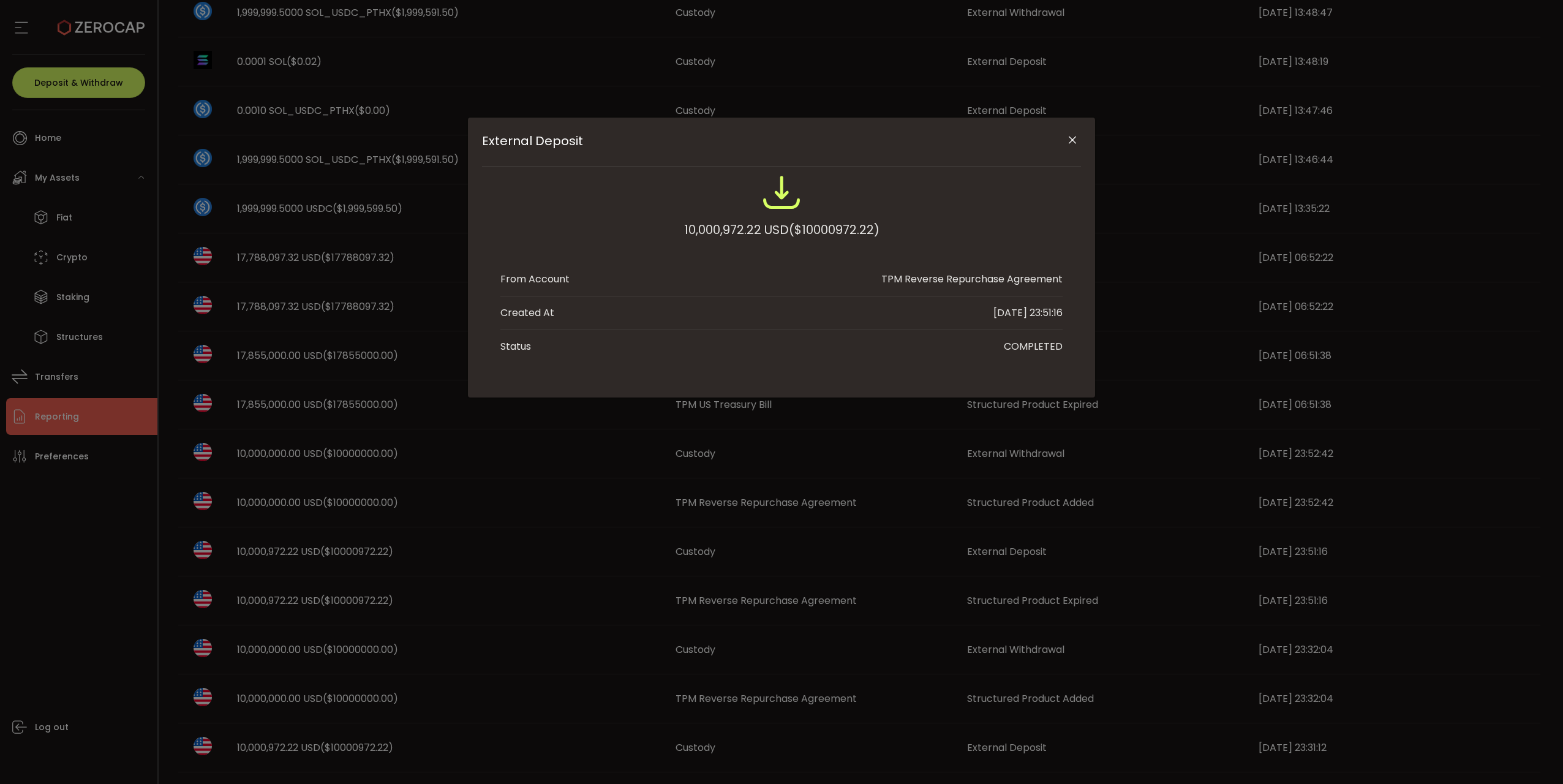
click at [973, 143] on icon "Close" at bounding box center [1072, 140] width 12 height 12
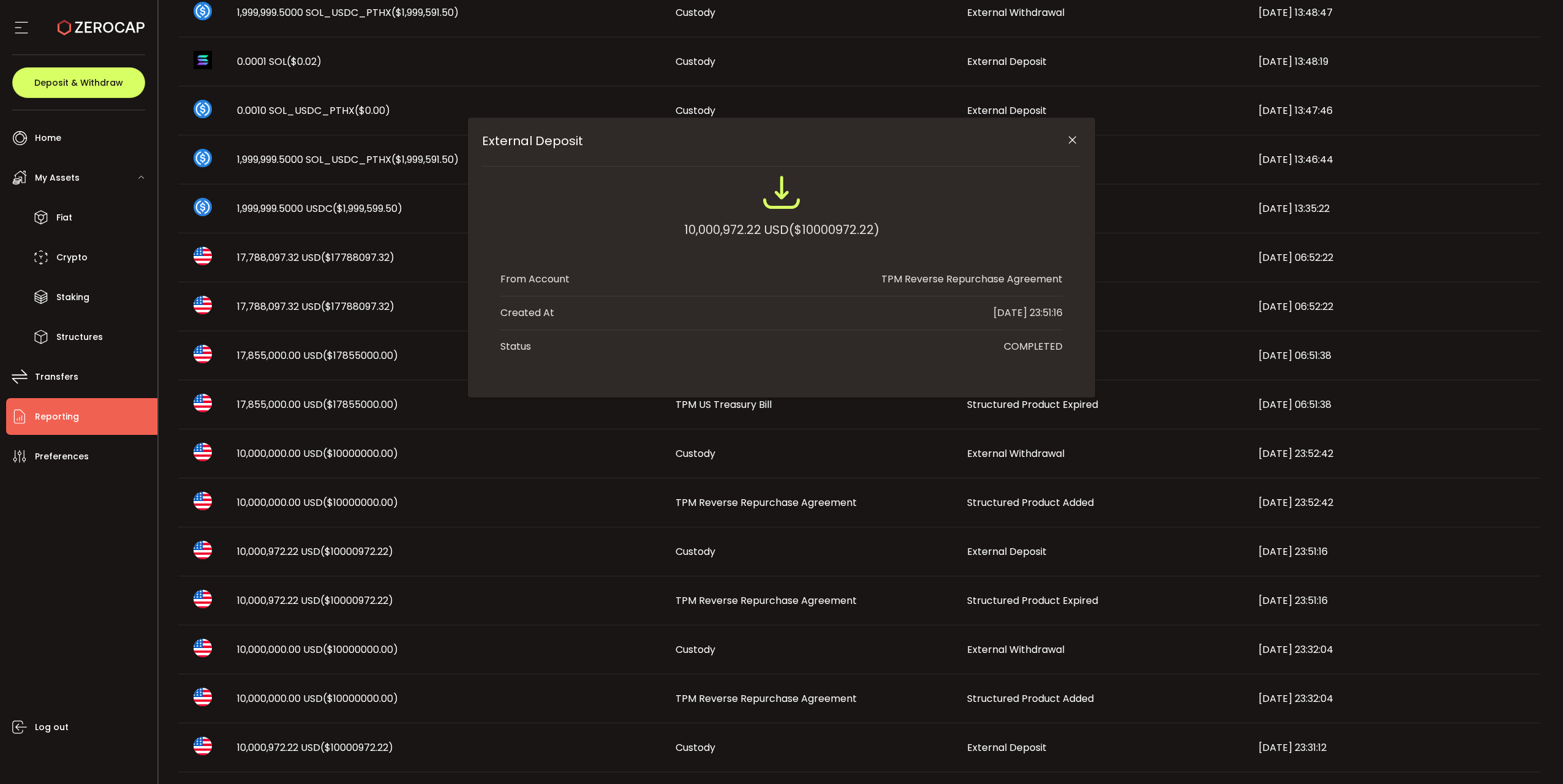
click at [811, 428] on td "TPM Reverse Repurchase Agreement" at bounding box center [811, 503] width 291 height 49
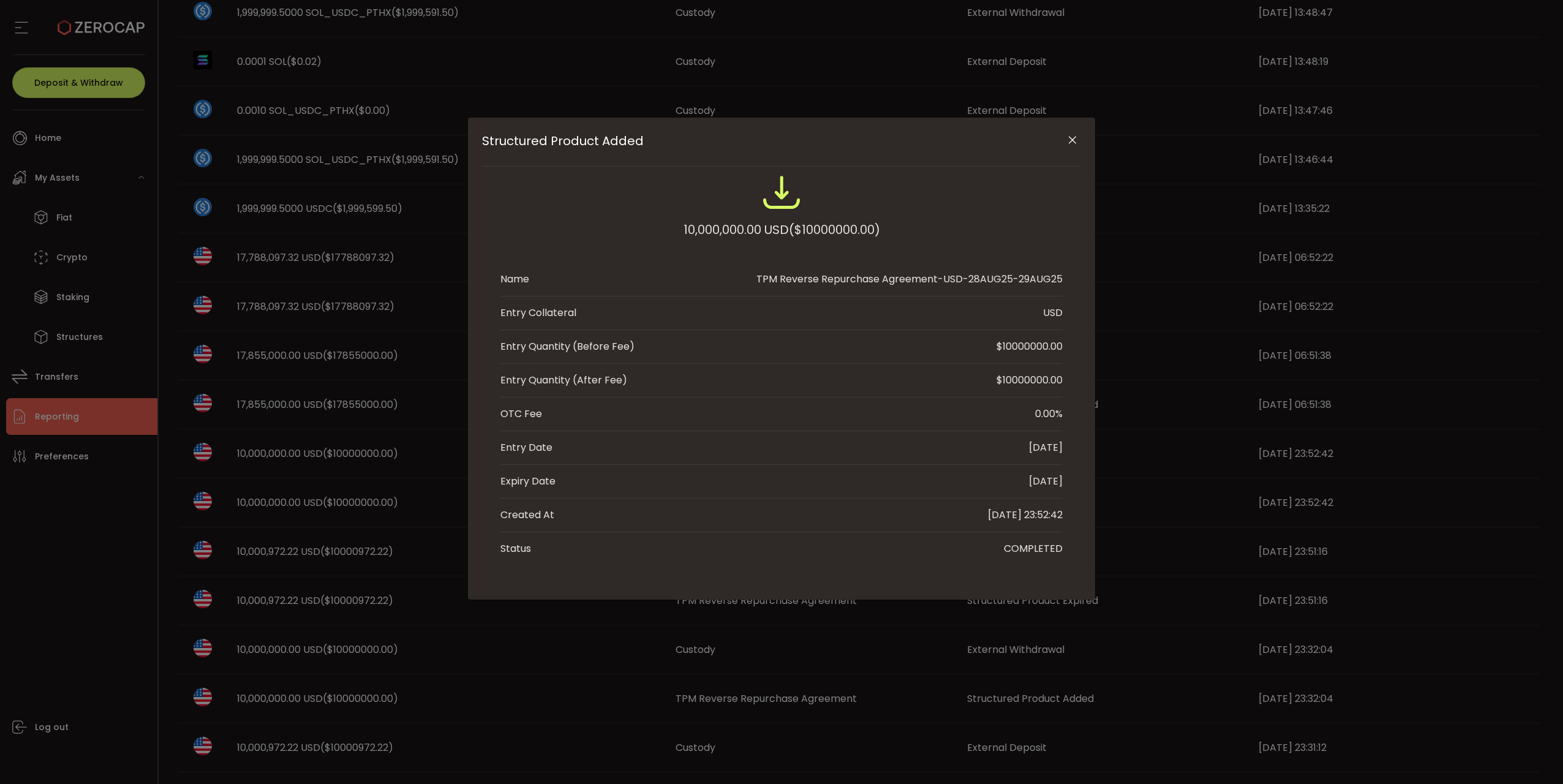
click at [973, 150] on button "Close" at bounding box center [1072, 140] width 21 height 21
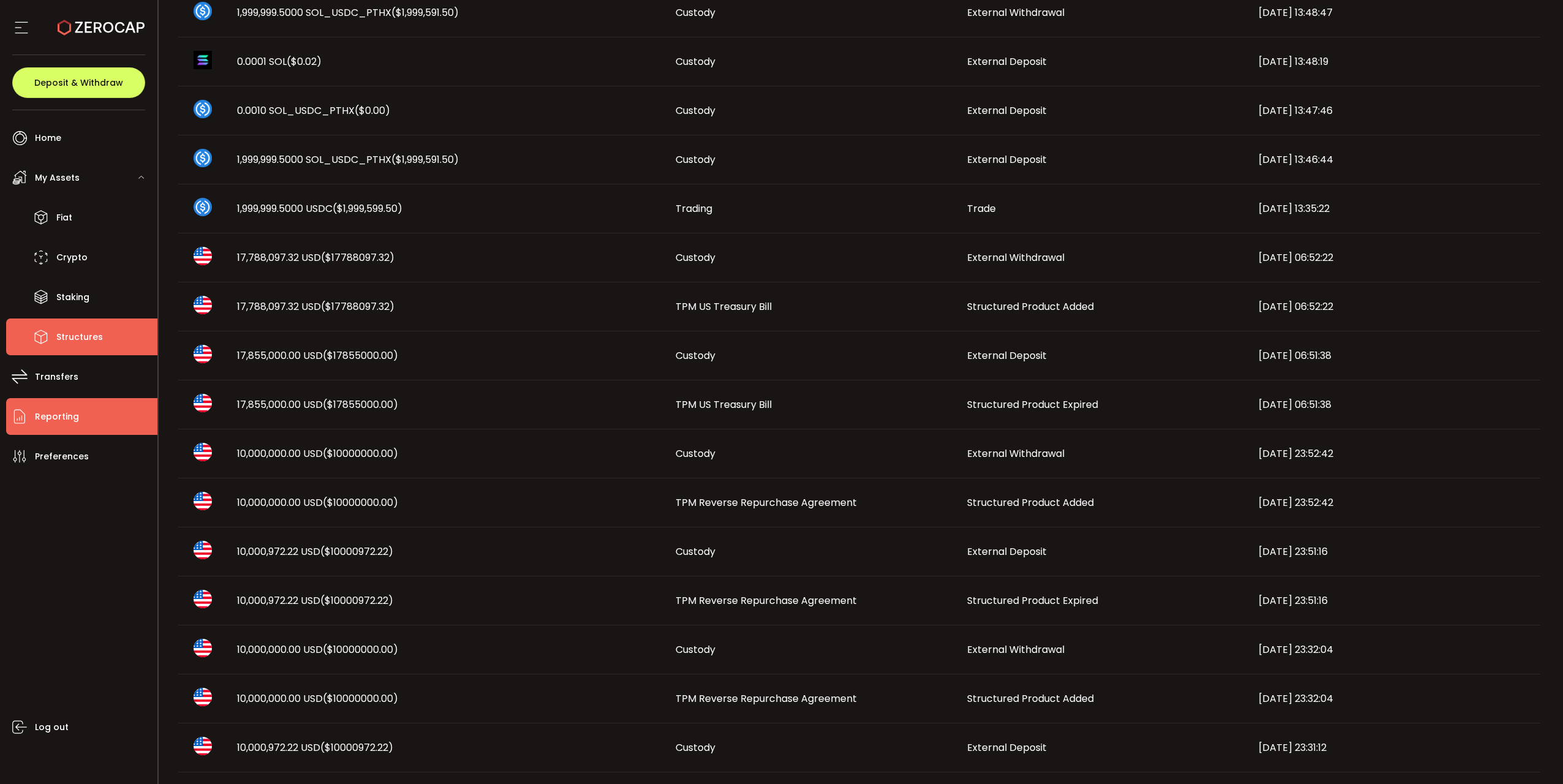
click at [58, 348] on li "Structures" at bounding box center [81, 337] width 151 height 36
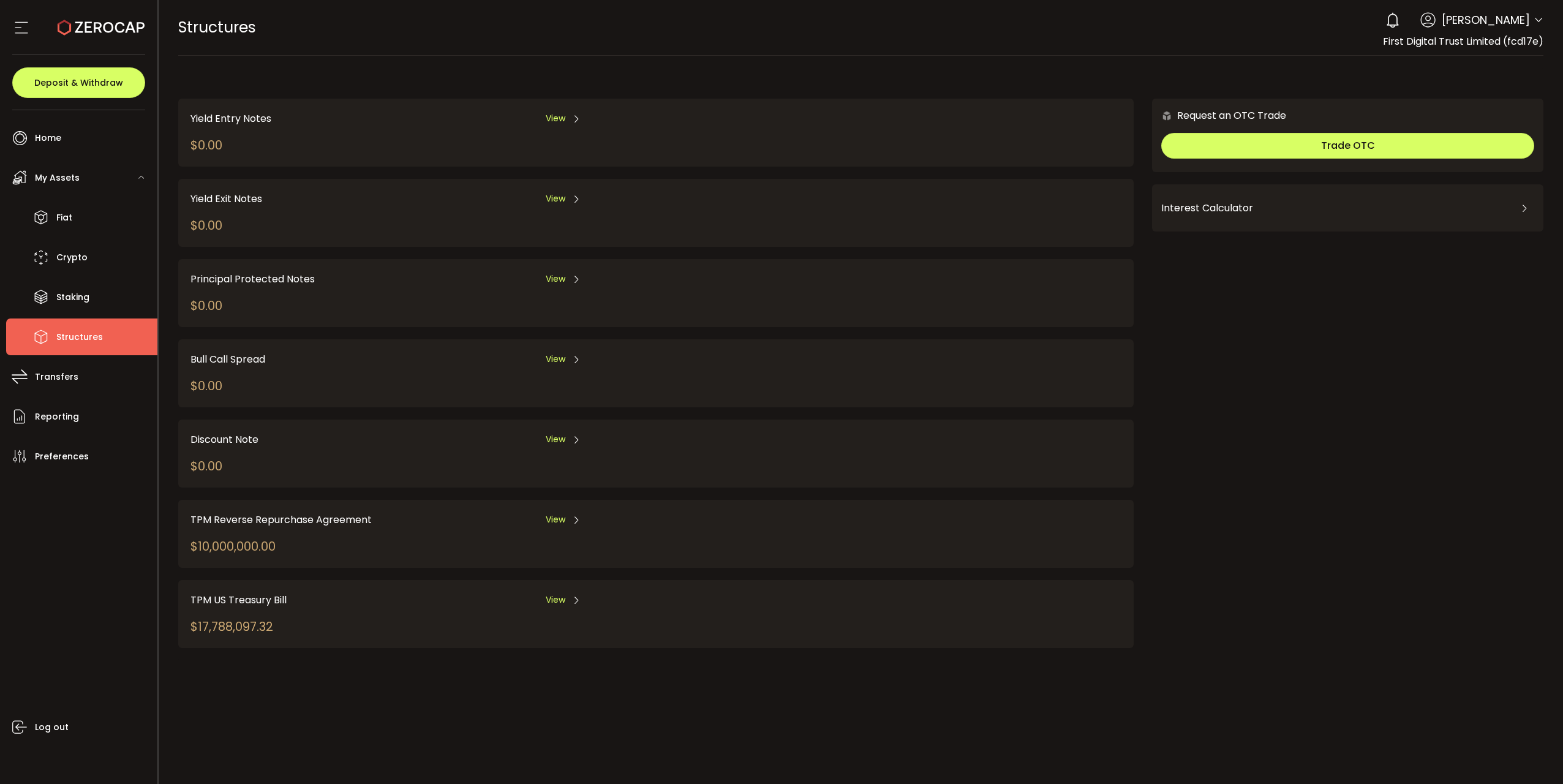
click at [222, 428] on div "$17,788,097.32" at bounding box center [231, 626] width 83 height 18
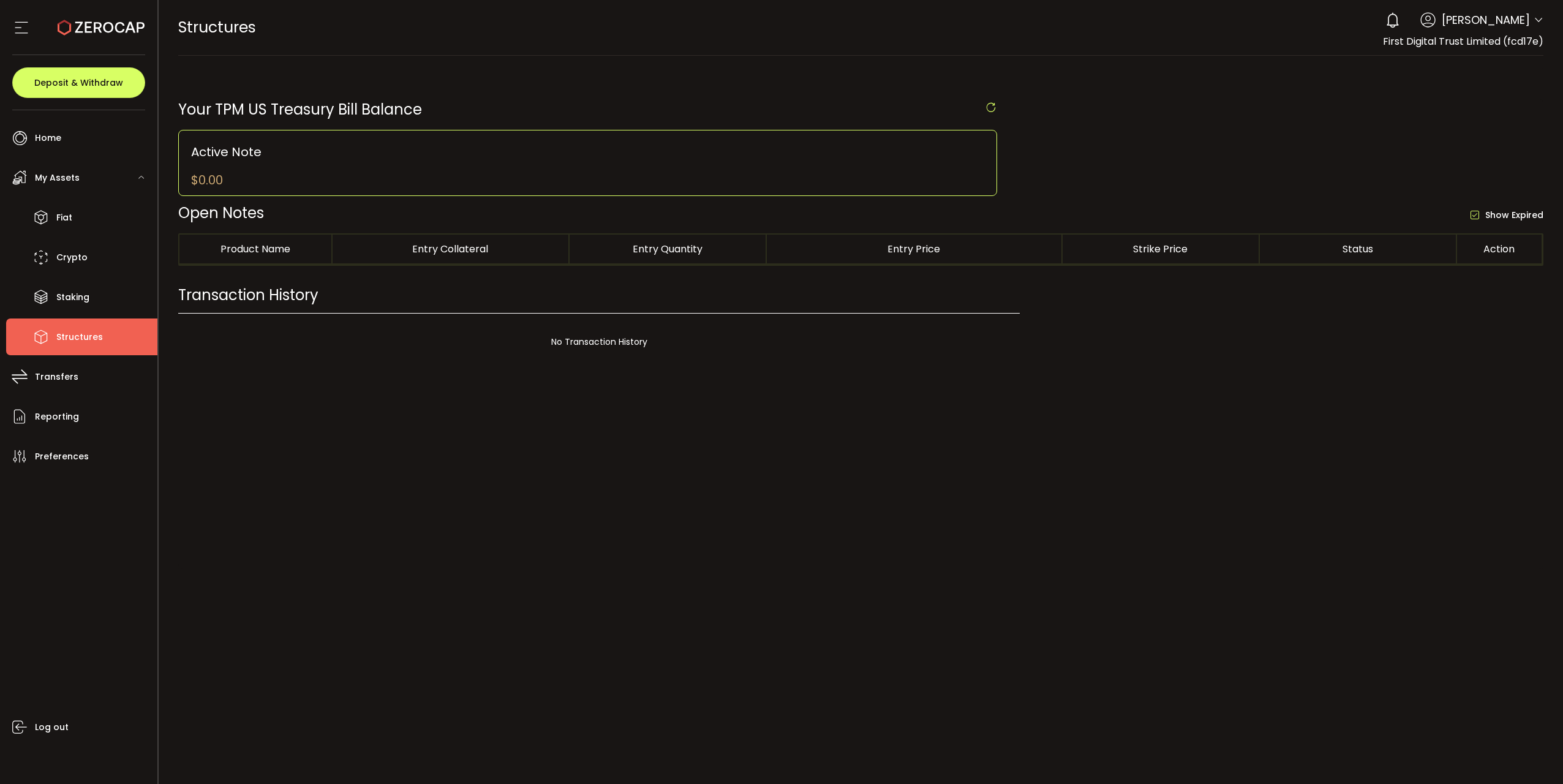
click at [84, 336] on span "Structures" at bounding box center [79, 337] width 46 height 17
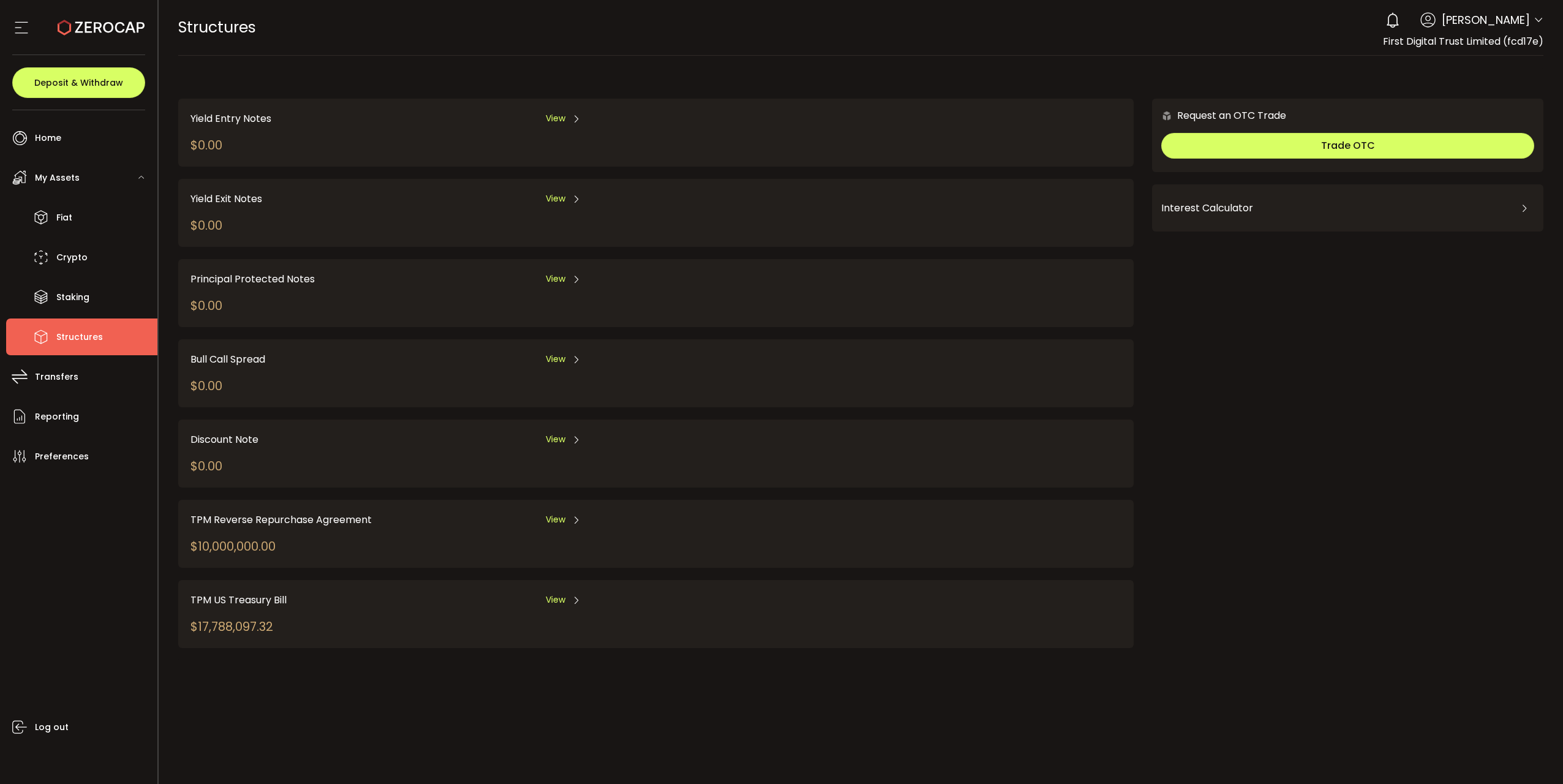
click at [231, 428] on div "$10,000,000.00" at bounding box center [233, 546] width 85 height 18
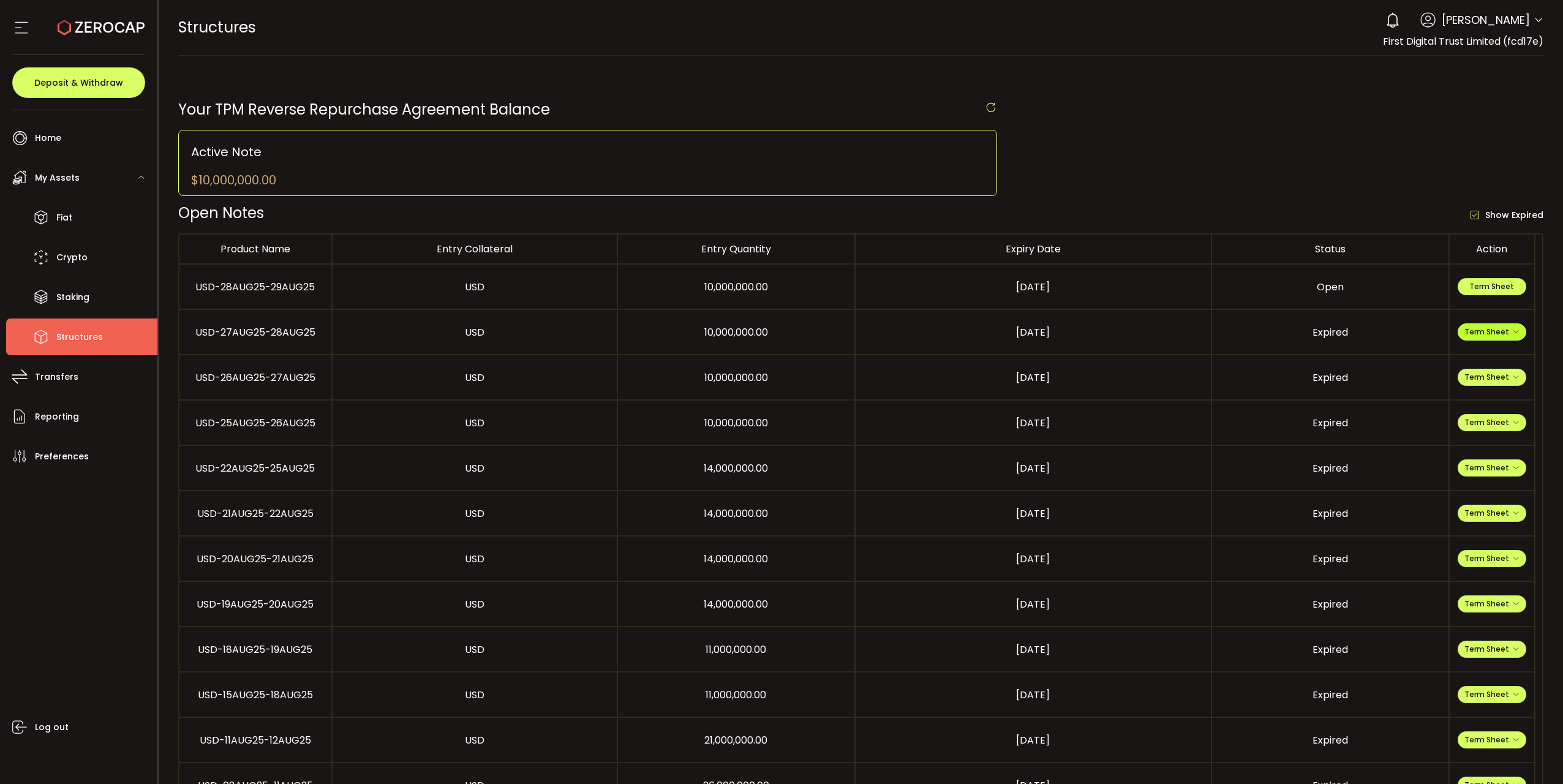
click at [973, 329] on span "Term Sheet" at bounding box center [1492, 331] width 55 height 11
click at [973, 412] on li "Expiry Term Sheet" at bounding box center [1491, 403] width 89 height 33
click at [973, 280] on button "Term Sheet" at bounding box center [1492, 287] width 68 height 17
click at [87, 405] on li "Reporting" at bounding box center [81, 416] width 151 height 36
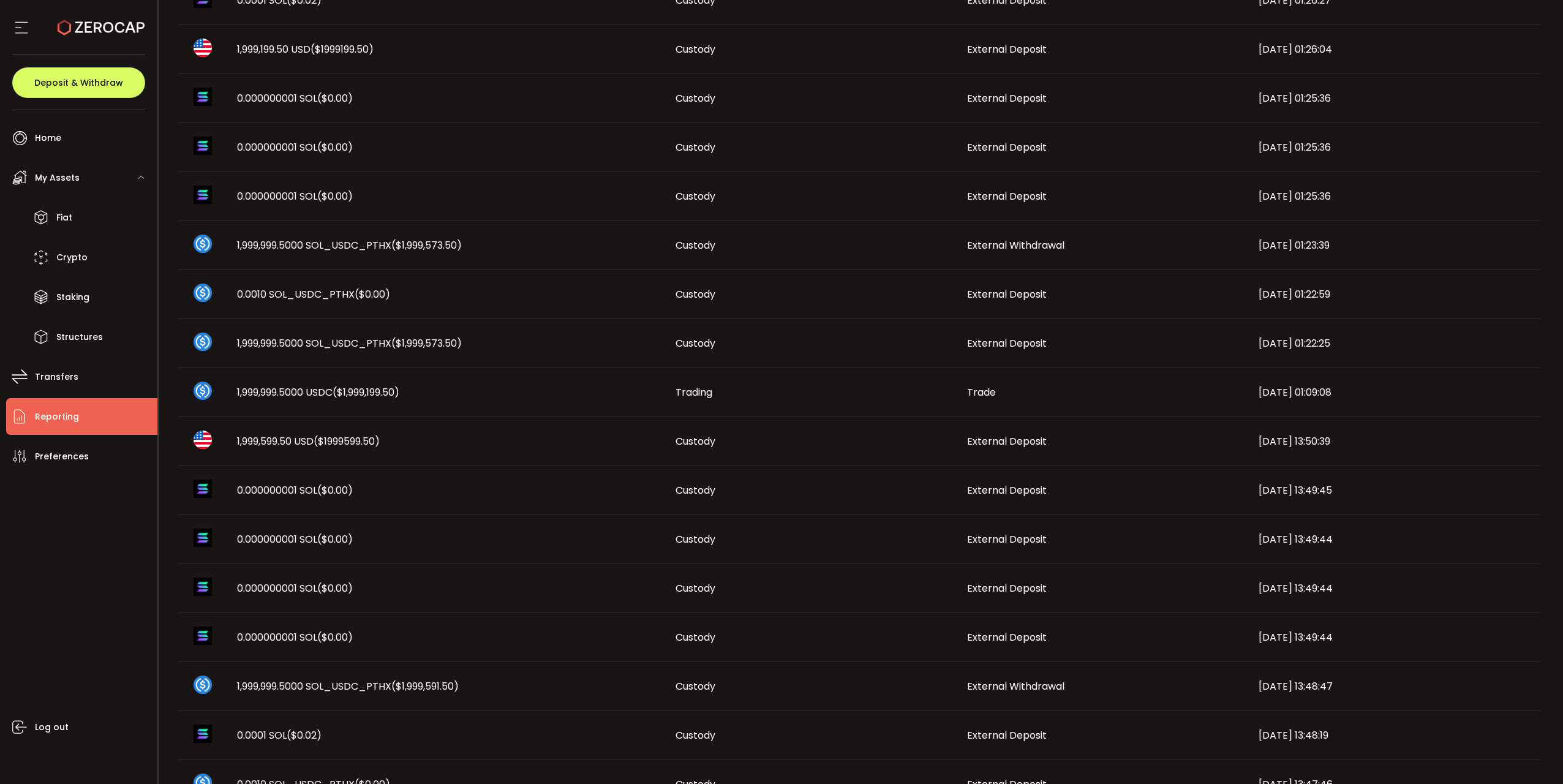
scroll to position [417, 0]
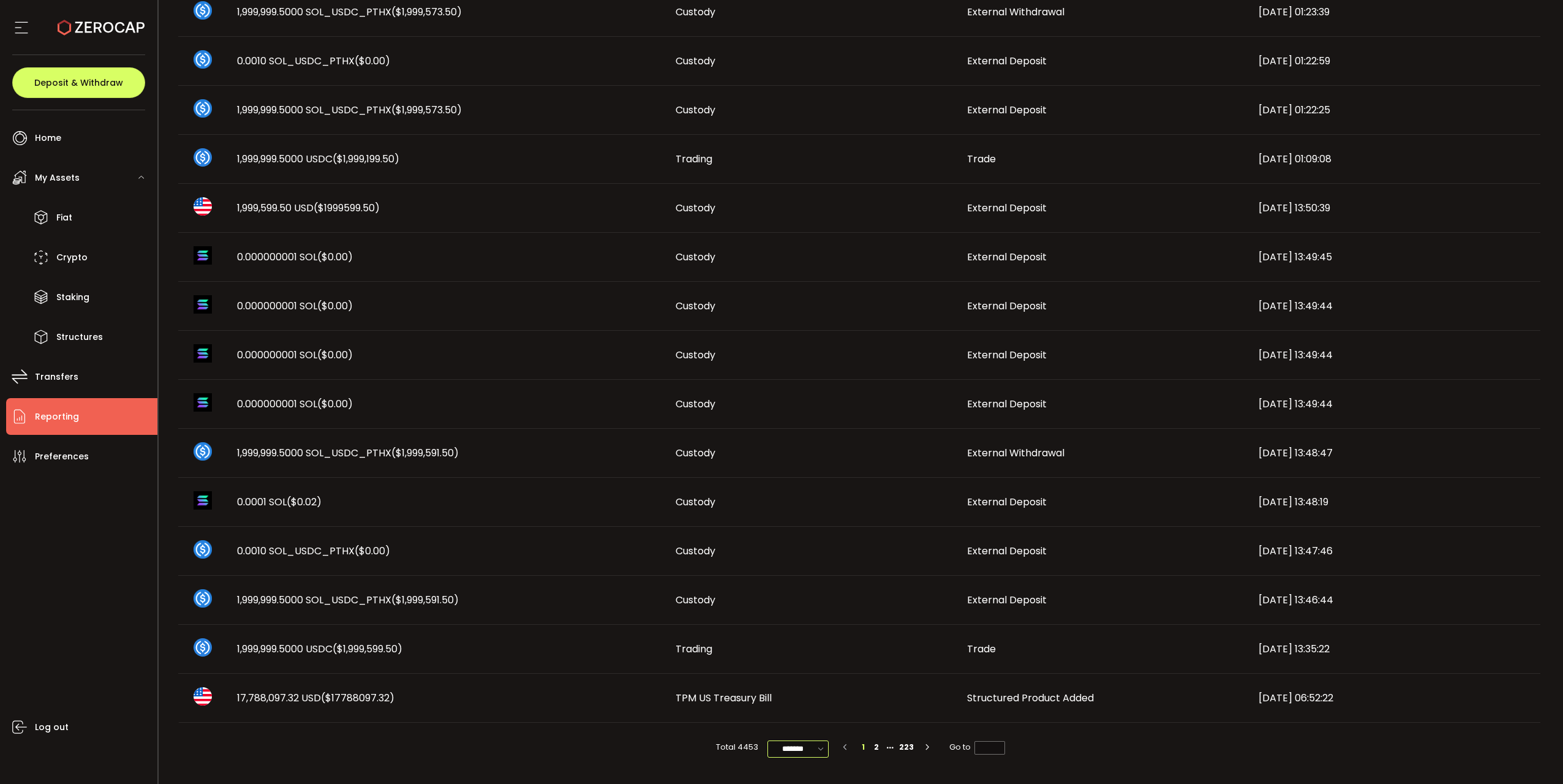
click at [768, 428] on input "*******" at bounding box center [798, 748] width 61 height 17
click at [779, 428] on input "*******" at bounding box center [798, 748] width 61 height 17
click at [789, 428] on input "*******" at bounding box center [798, 748] width 61 height 17
click at [797, 428] on span "100/page" at bounding box center [798, 719] width 39 height 12
type input "********"
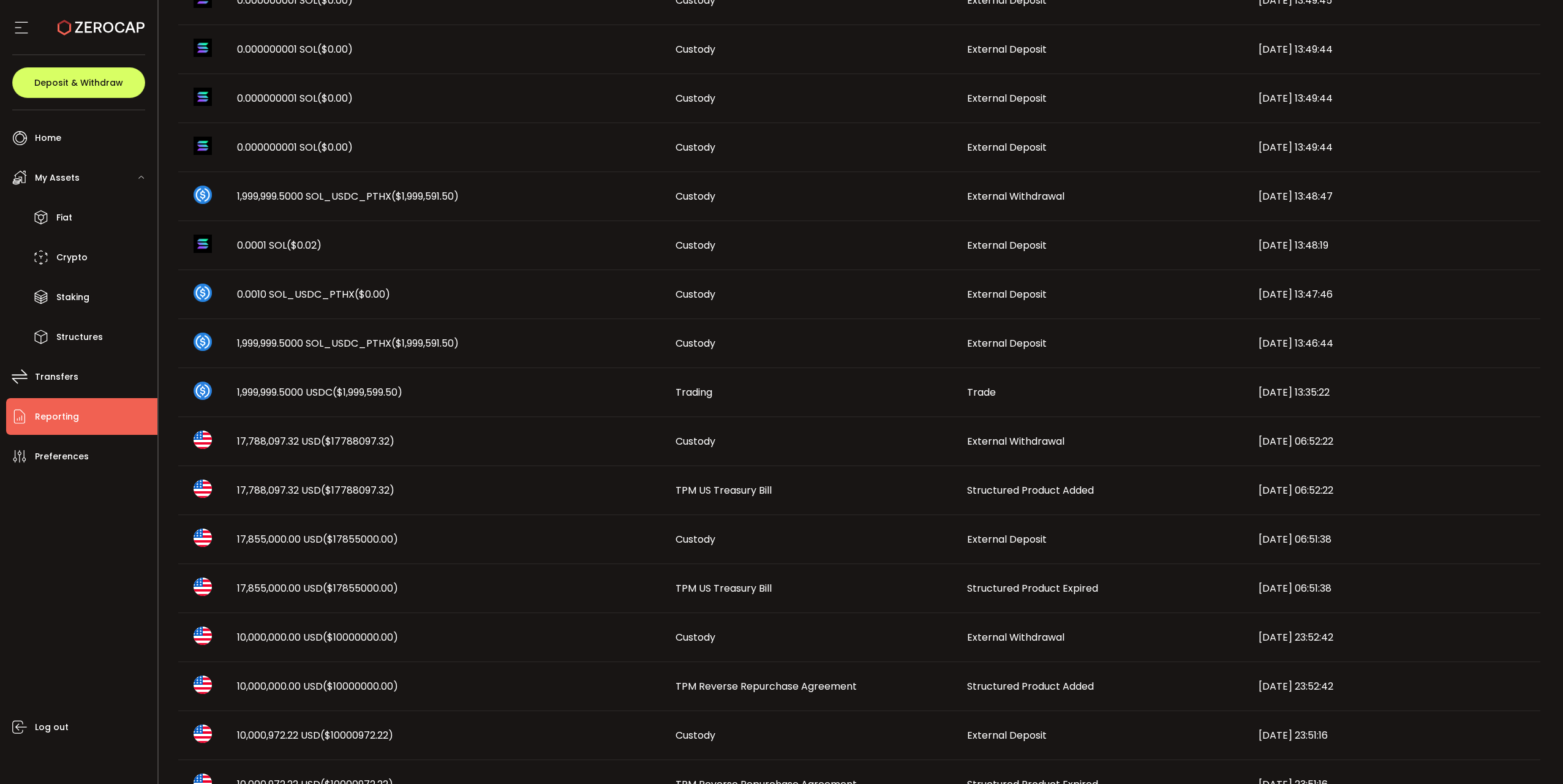
scroll to position [858, 0]
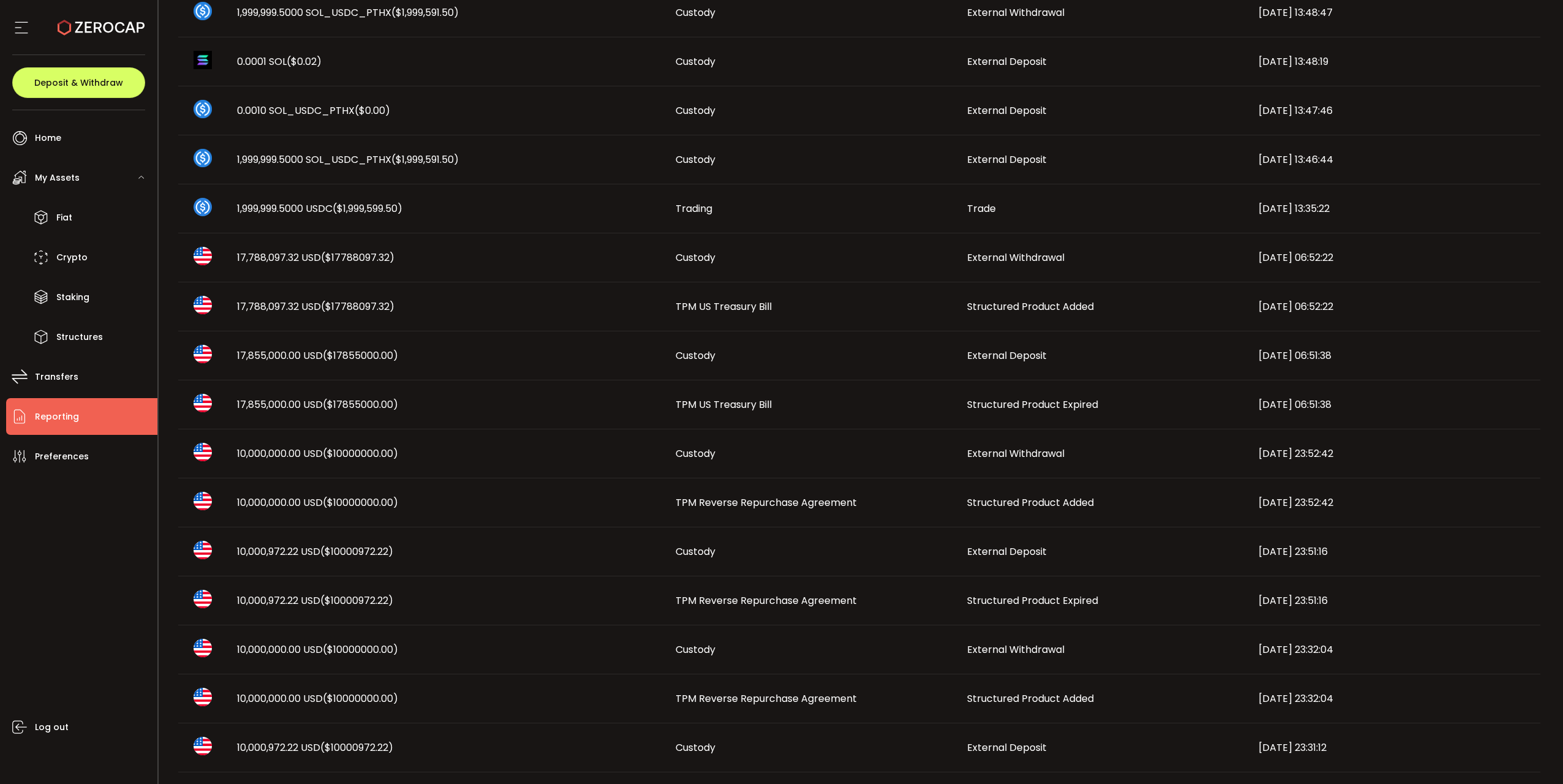
click at [795, 428] on td "TPM Reverse Repurchase Agreement" at bounding box center [811, 503] width 291 height 49
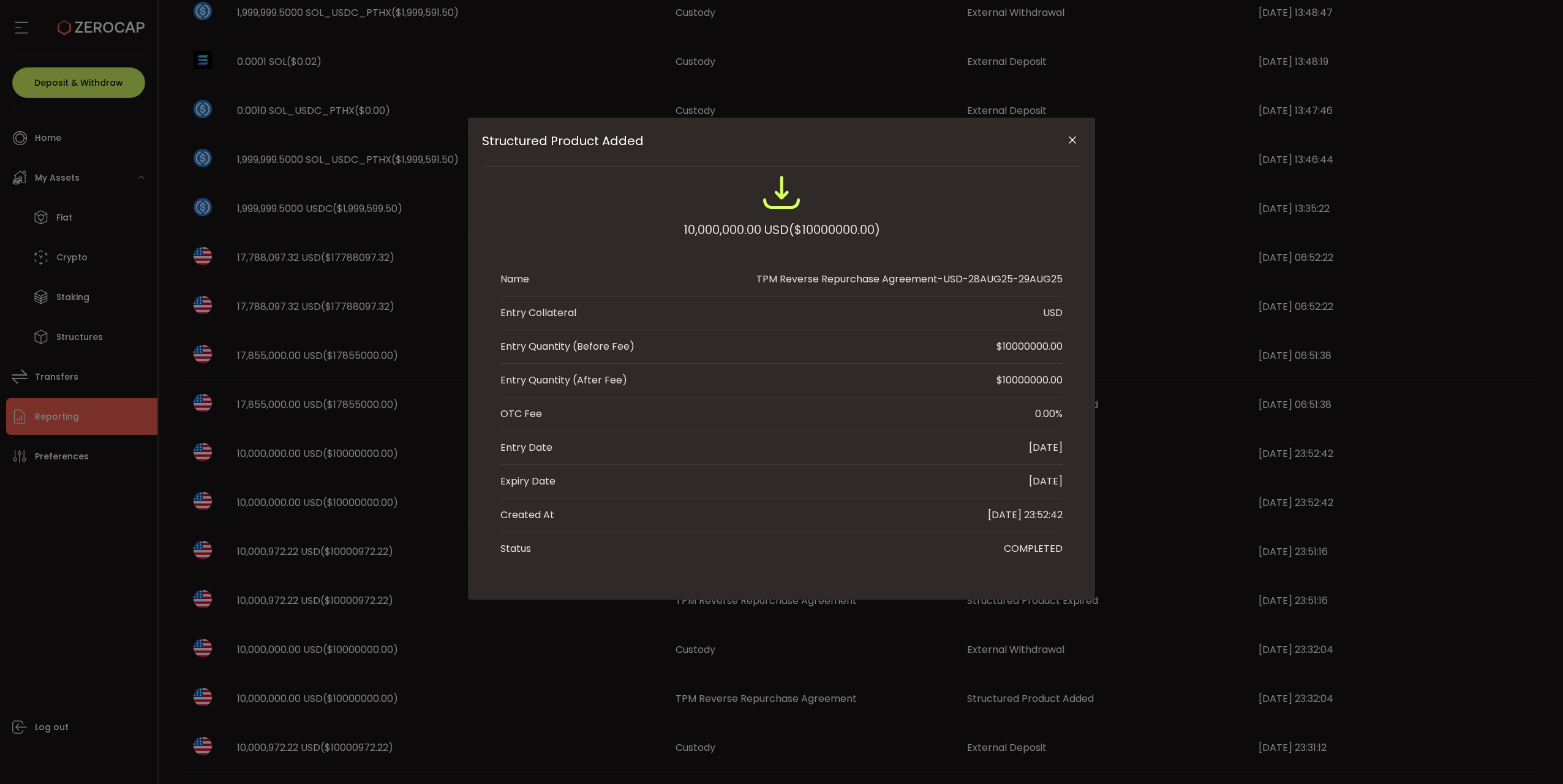
click at [973, 145] on icon "Close" at bounding box center [1072, 140] width 12 height 12
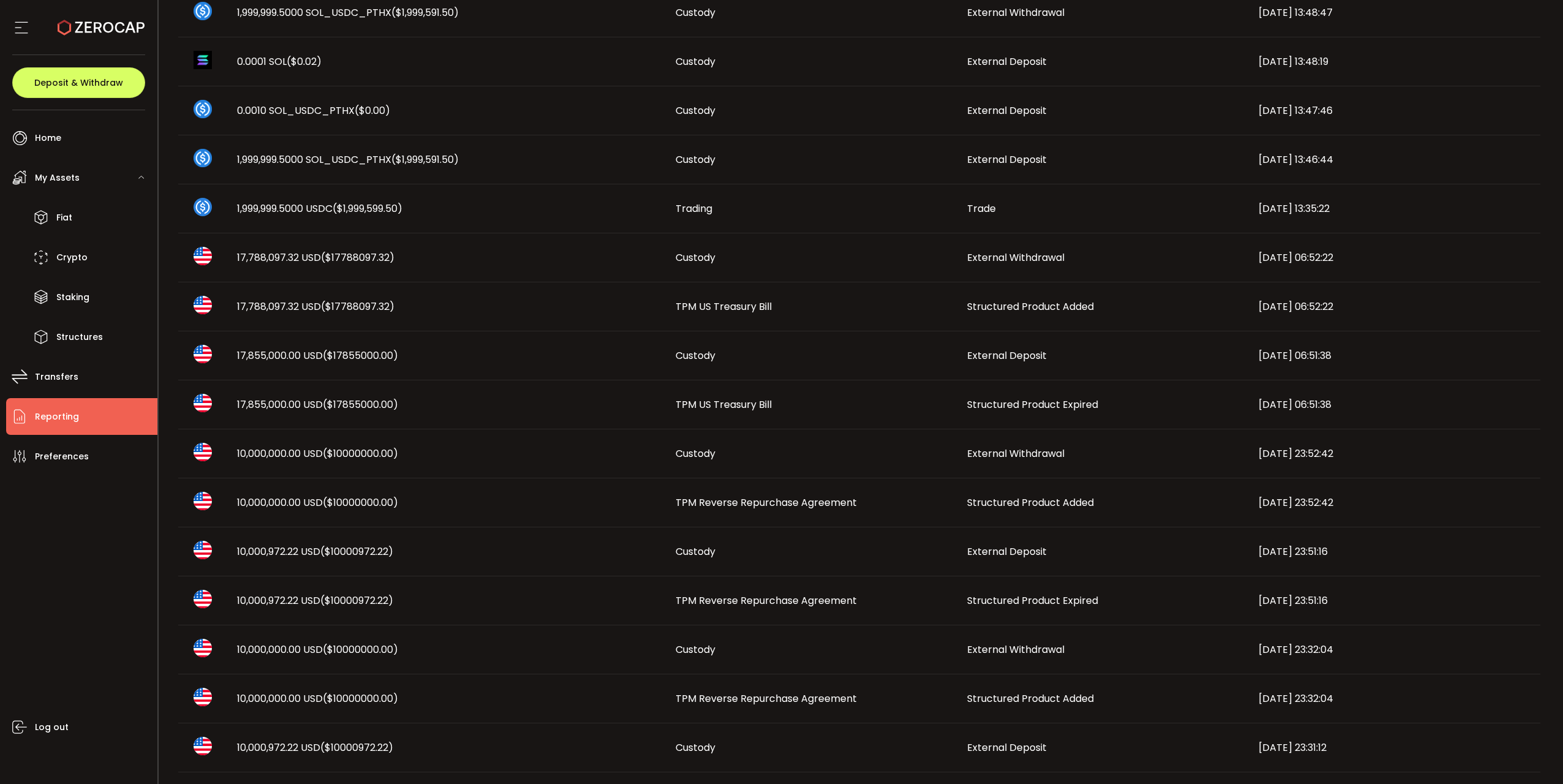
click at [406, 321] on td "17,788,097.32 USD ($17788097.32)" at bounding box center [447, 306] width 438 height 49
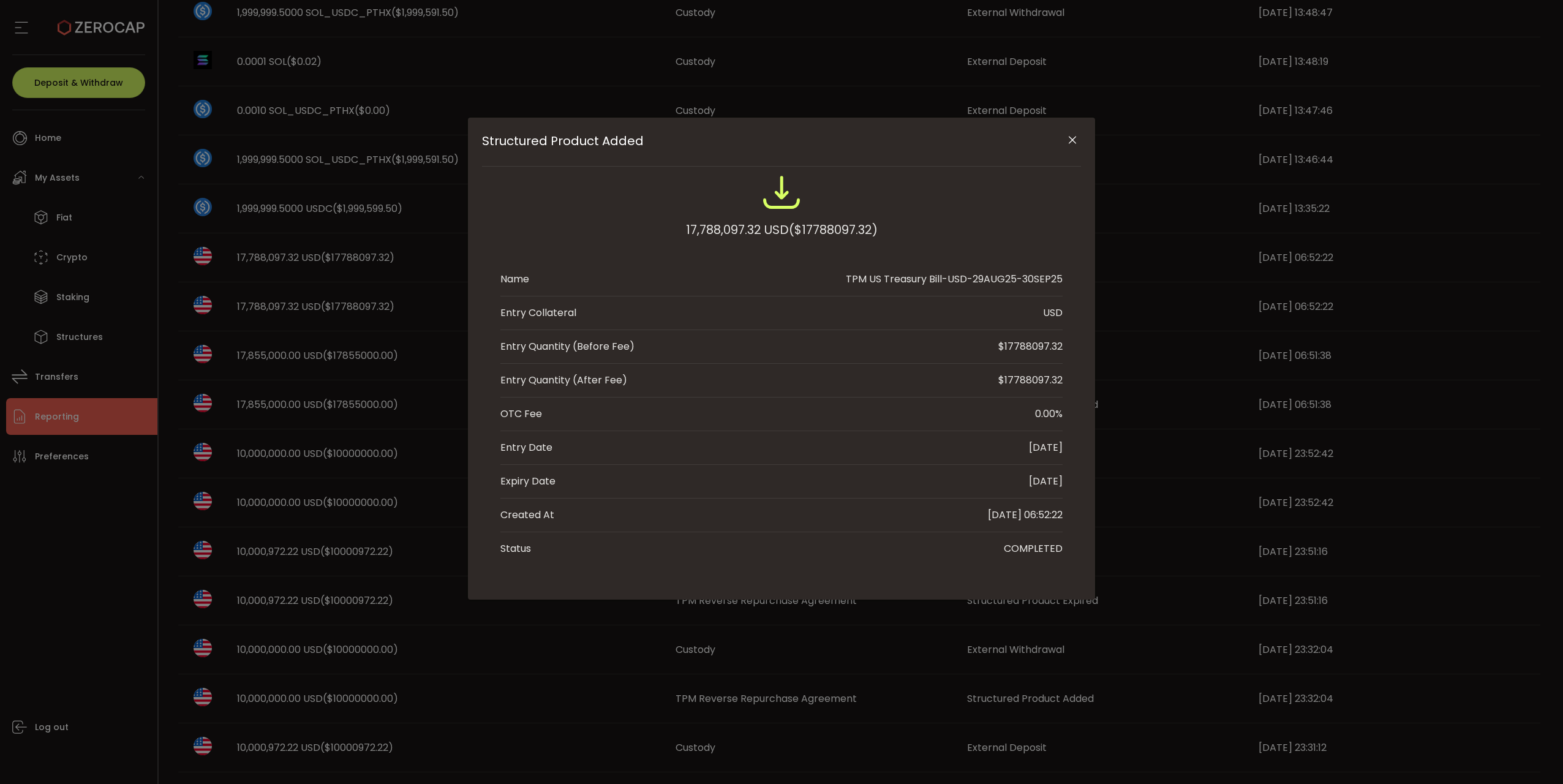
click at [973, 139] on icon "Close" at bounding box center [1072, 140] width 12 height 12
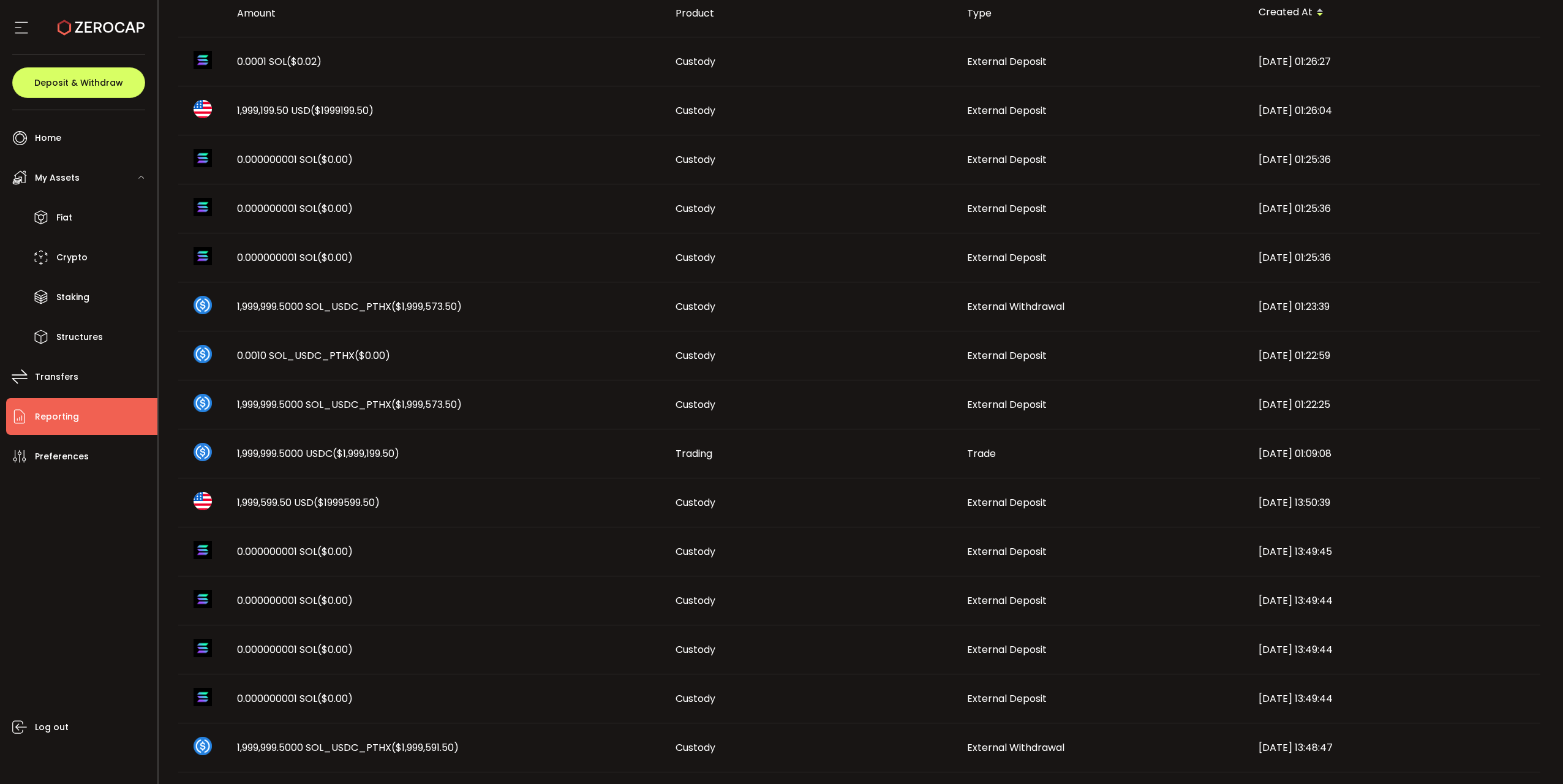
scroll to position [0, 0]
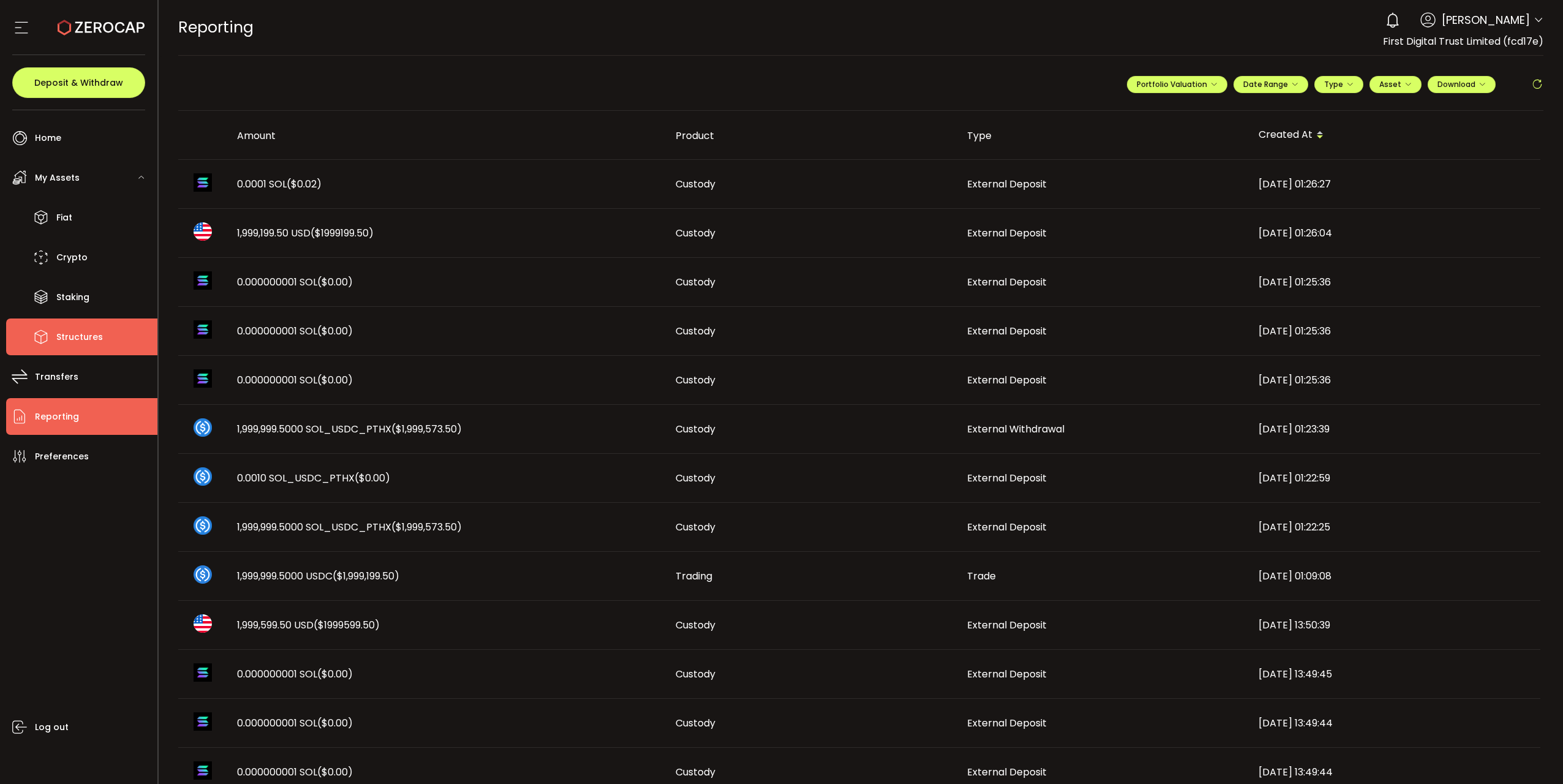
click at [148, 337] on li "Structures" at bounding box center [81, 337] width 151 height 36
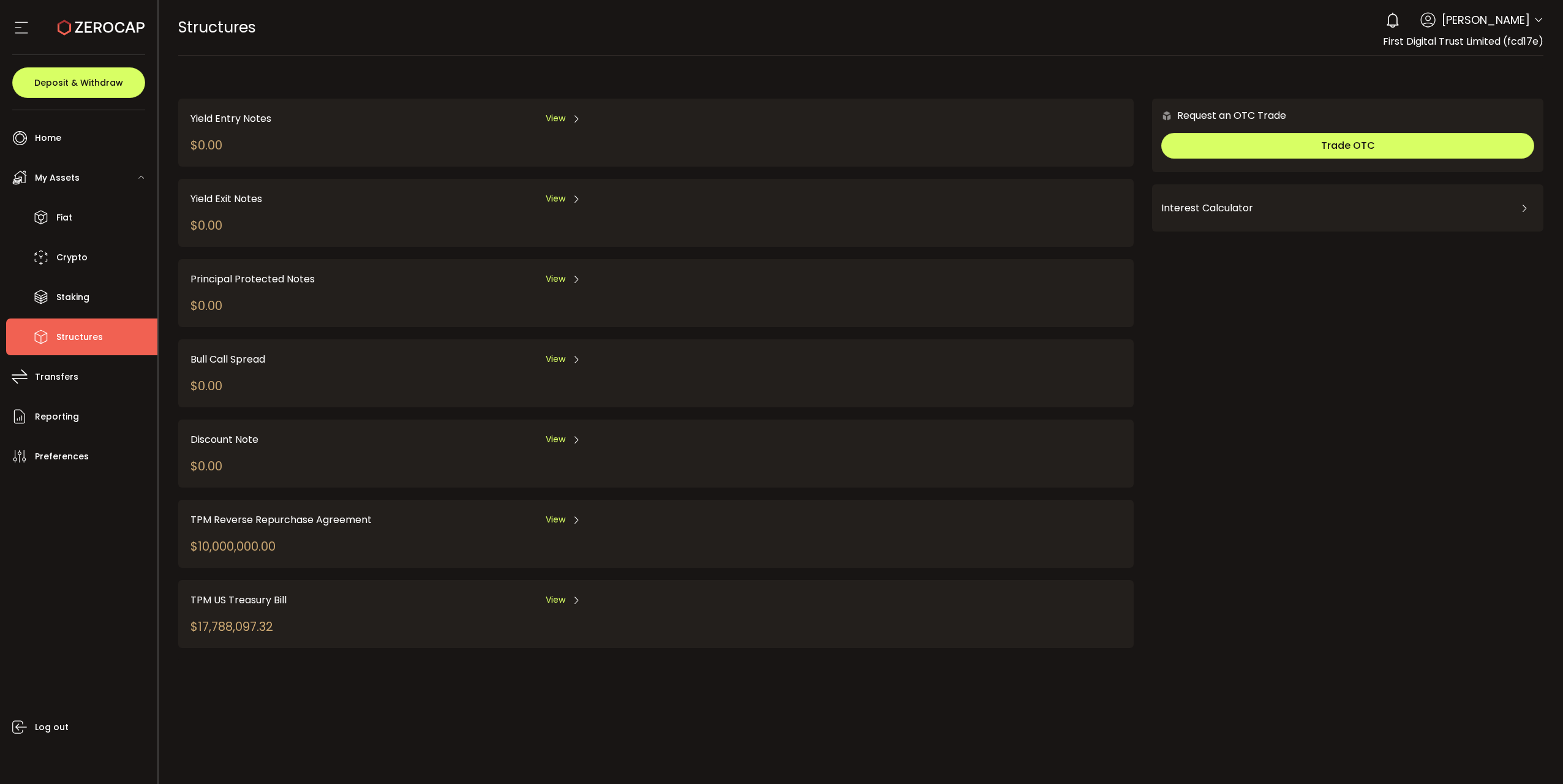
click at [273, 428] on div "$10,000,000.00" at bounding box center [233, 546] width 85 height 18
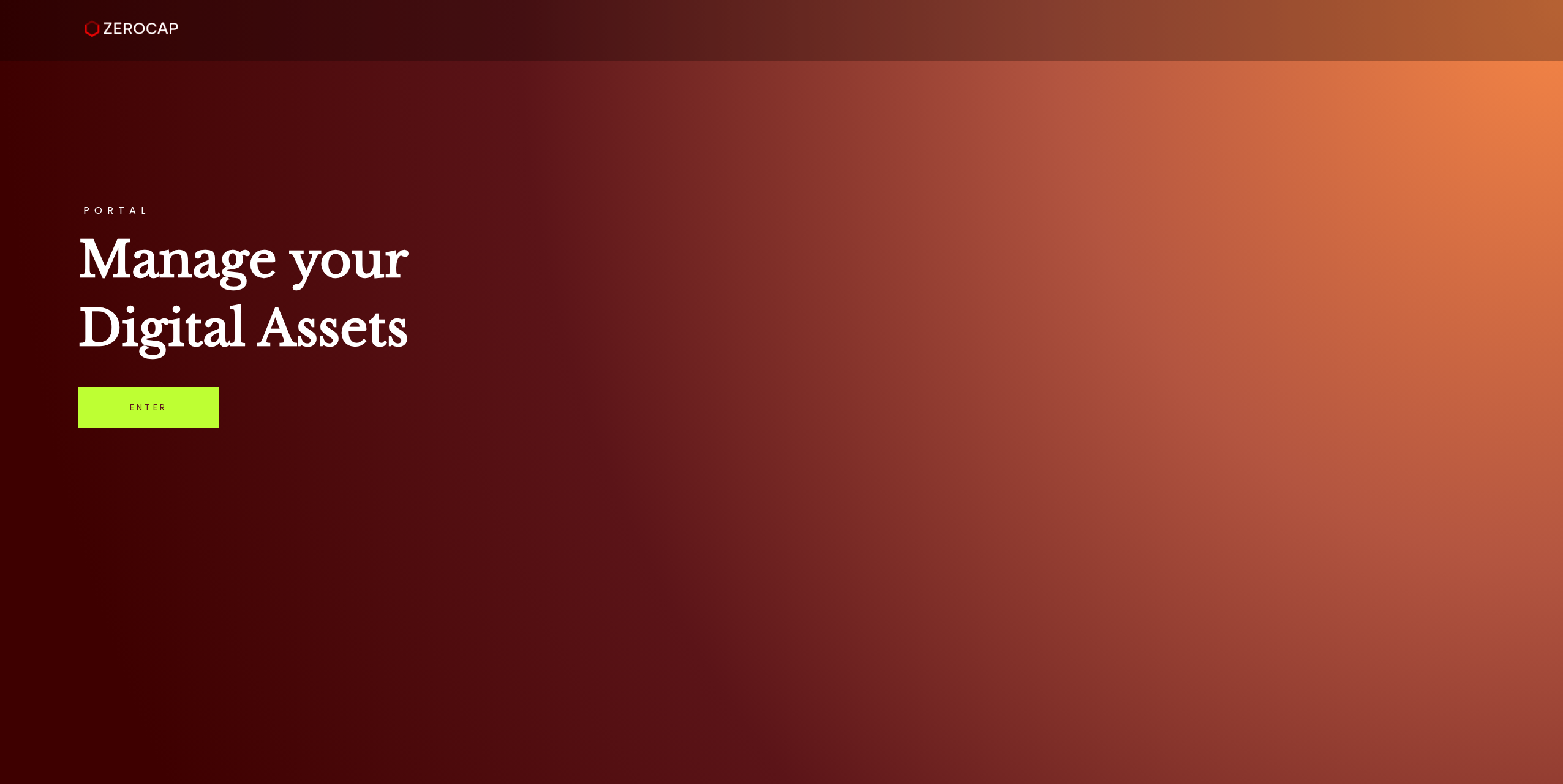
click at [186, 398] on link "Enter" at bounding box center [148, 406] width 140 height 40
